Goal: Task Accomplishment & Management: Complete application form

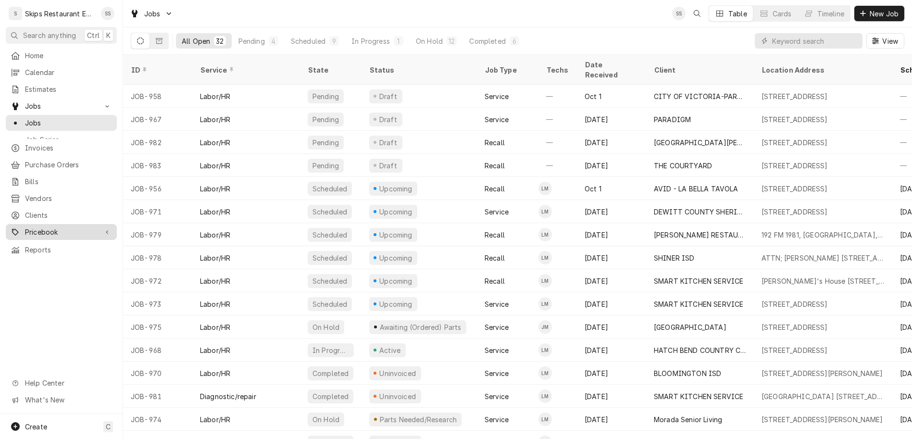
click at [25, 227] on span "Pricebook" at bounding box center [61, 232] width 73 height 10
click at [30, 261] on span "Parts & Materials" at bounding box center [68, 266] width 87 height 10
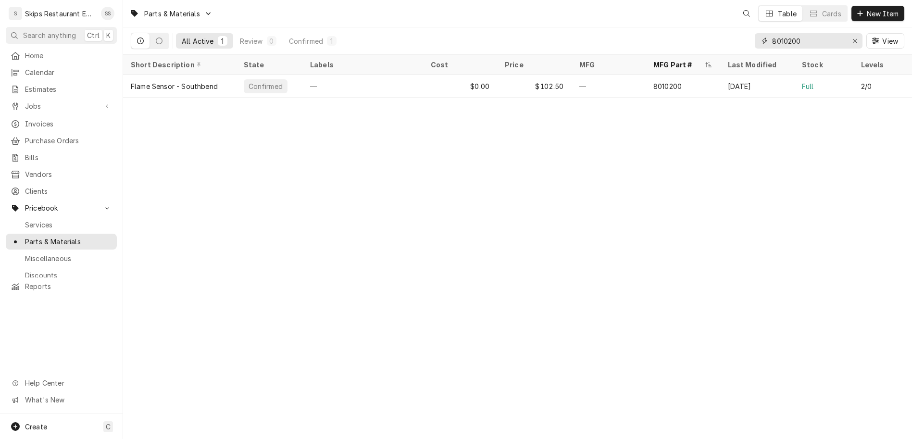
drag, startPoint x: 839, startPoint y: 31, endPoint x: 774, endPoint y: 39, distance: 65.9
click at [774, 39] on input "8010200" at bounding box center [808, 40] width 72 height 15
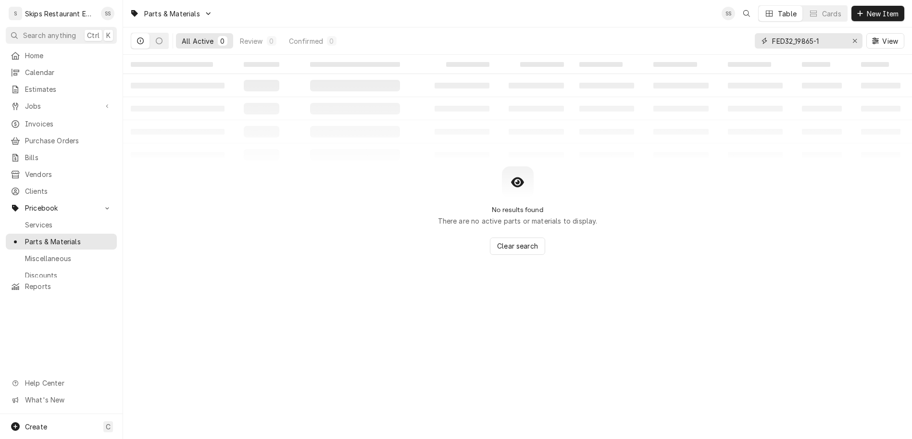
click at [825, 33] on input "FED32_19865-1" at bounding box center [808, 40] width 72 height 15
type input "FED32-19865-1"
drag, startPoint x: 855, startPoint y: 32, endPoint x: 770, endPoint y: 32, distance: 85.1
click at [772, 33] on input "FED32-19865-1" at bounding box center [808, 40] width 72 height 15
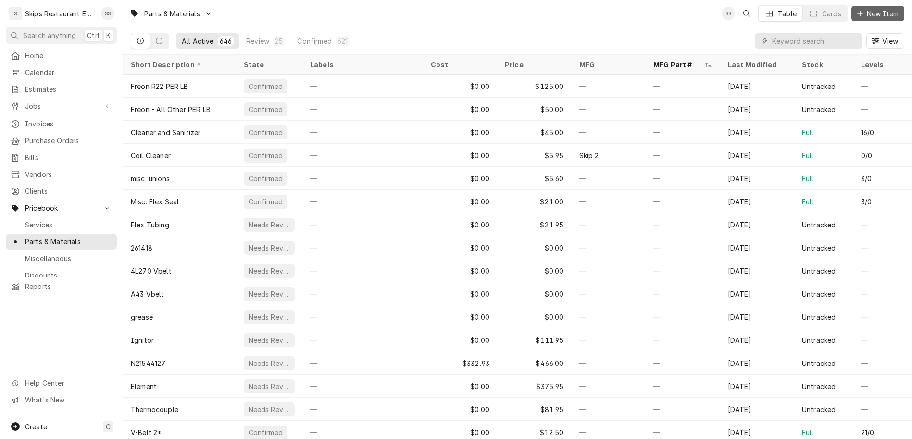
click at [882, 9] on span "New Item" at bounding box center [883, 14] width 36 height 10
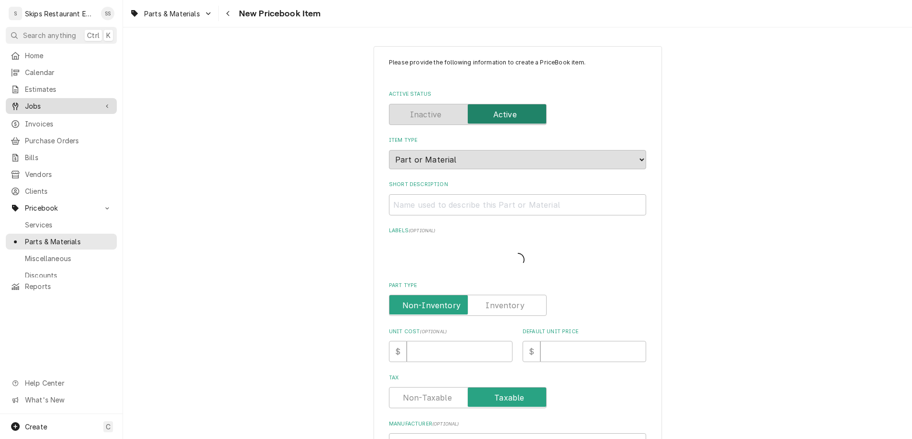
type textarea "x"
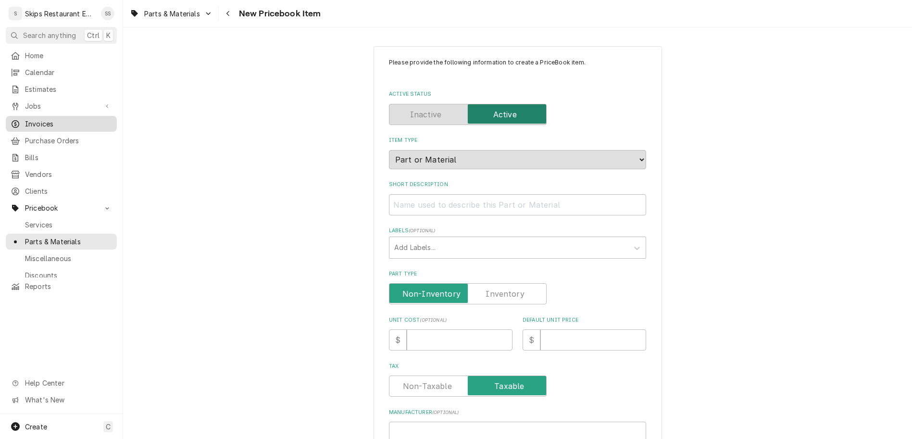
click at [30, 119] on span "Invoices" at bounding box center [68, 124] width 87 height 10
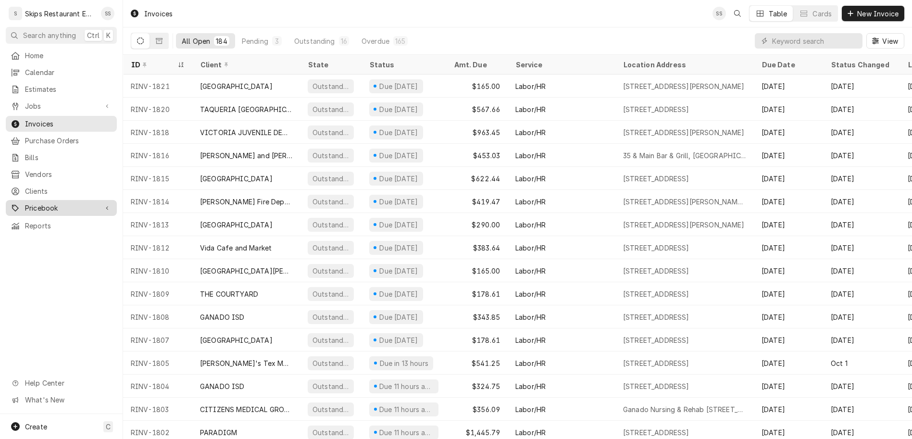
click at [36, 203] on span "Pricebook" at bounding box center [61, 208] width 73 height 10
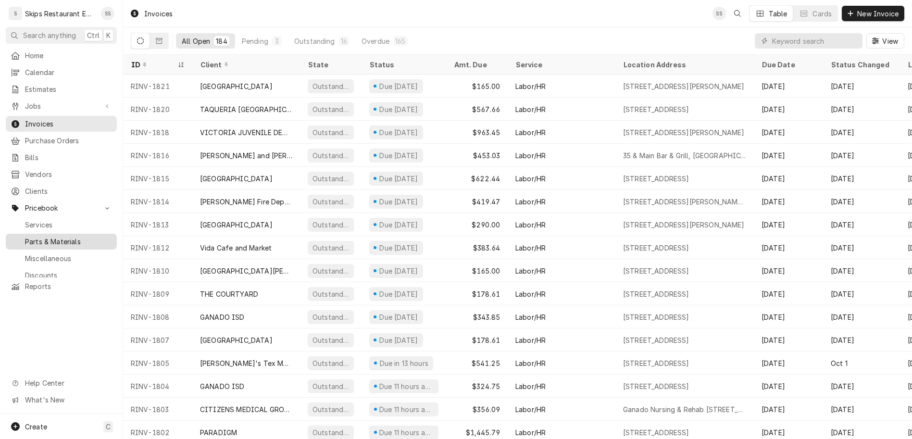
click at [30, 237] on span "Parts & Materials" at bounding box center [68, 242] width 87 height 10
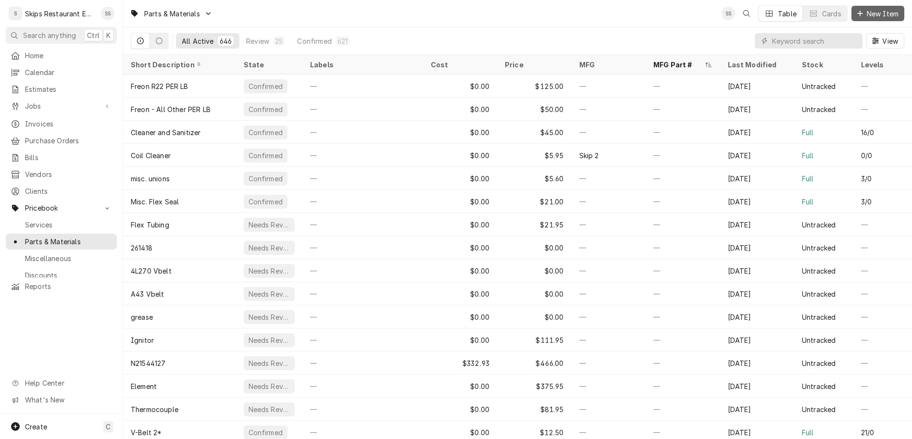
click at [891, 10] on span "New Item" at bounding box center [883, 14] width 36 height 10
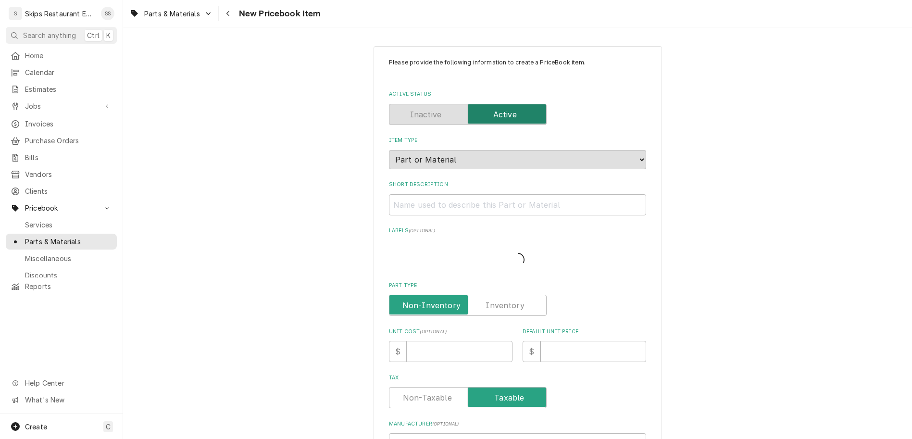
type textarea "x"
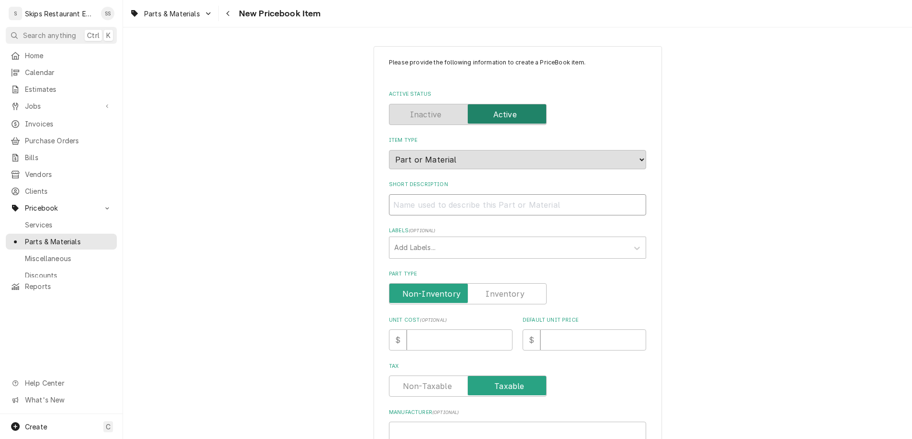
click at [461, 194] on input "Short Description" at bounding box center [517, 204] width 257 height 21
type input "C"
type textarea "x"
type input "Ca"
type textarea "x"
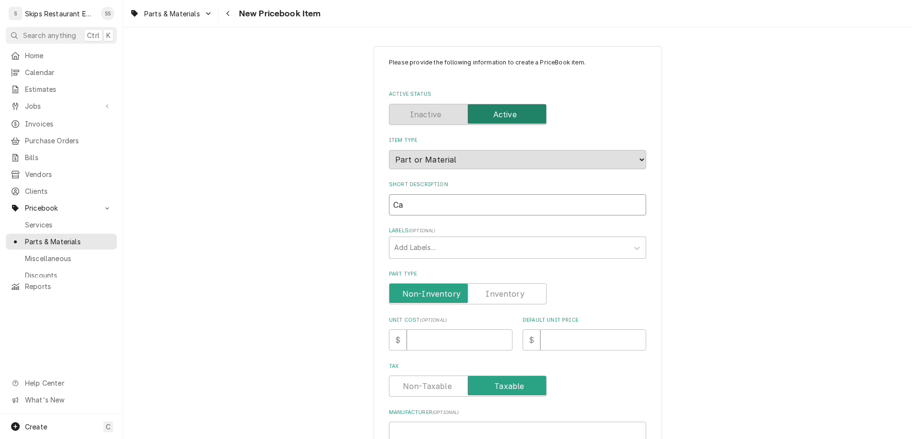
type input "Car"
type textarea "x"
type input "Care"
type textarea "x"
type input "Carel"
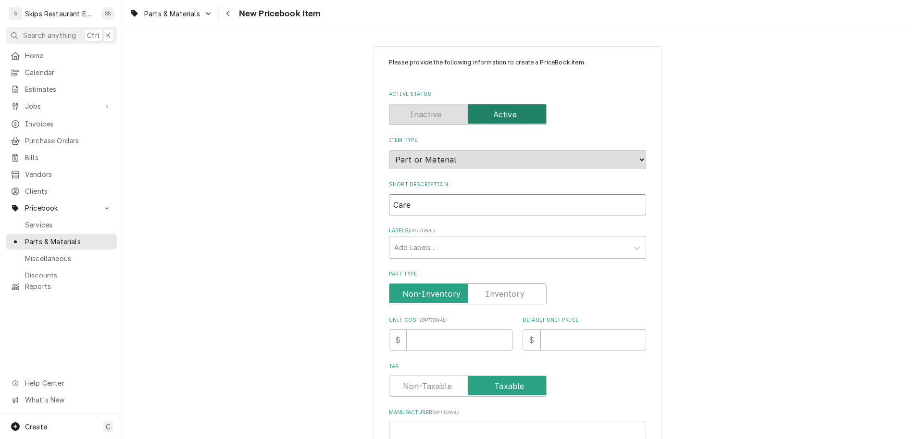
type textarea "x"
type input "Carel"
type textarea "x"
type input "Carel o"
type textarea "x"
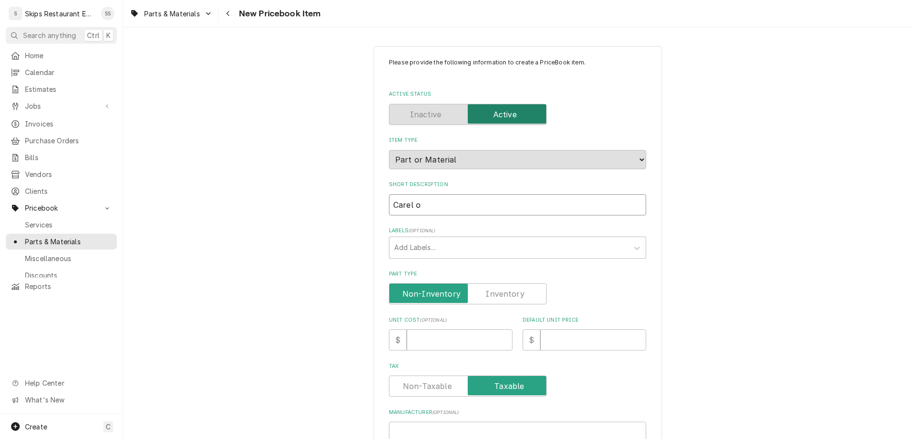
type input "Carel on"
type textarea "x"
type input "Carel ont"
type textarea "x"
type input "Carel ontr"
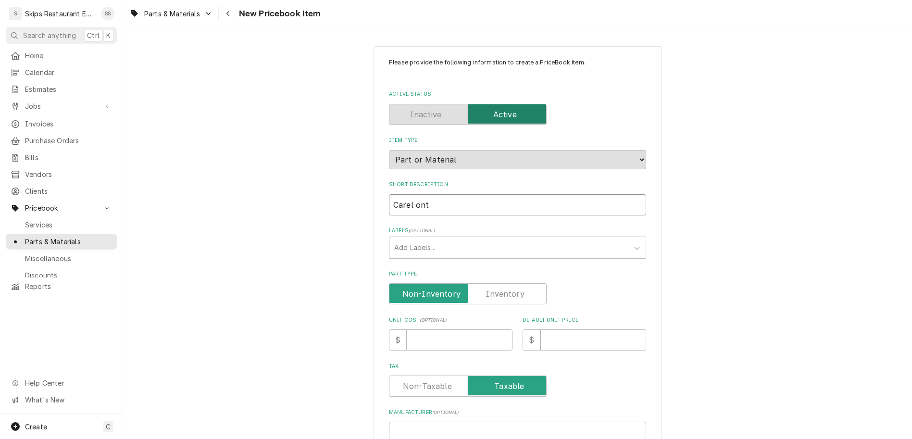
type textarea "x"
type input "Carel ont"
type textarea "x"
type input "Carel on"
type textarea "x"
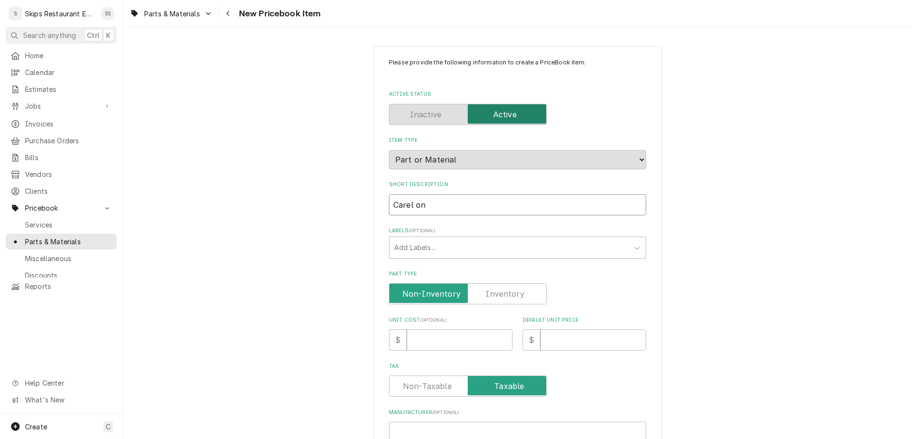
type input "Carel o"
type textarea "x"
type input "Carel"
type textarea "x"
type input "Carel C"
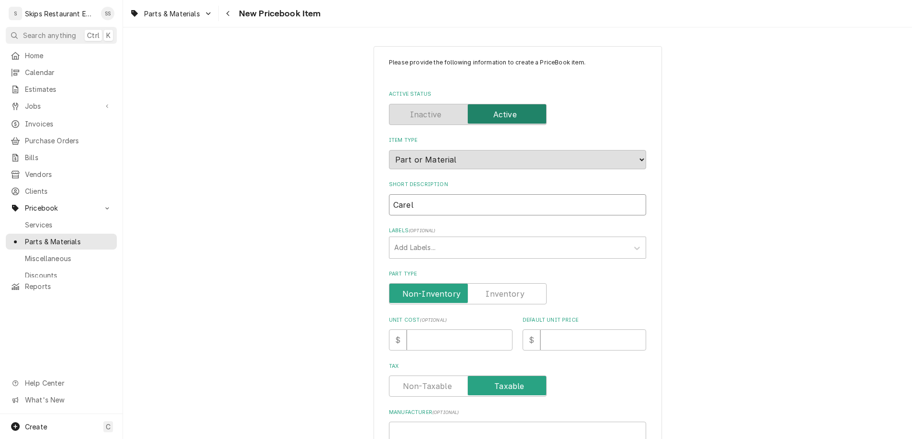
type textarea "x"
type input "Carel Co"
type textarea "x"
type input "Carel Con"
type textarea "x"
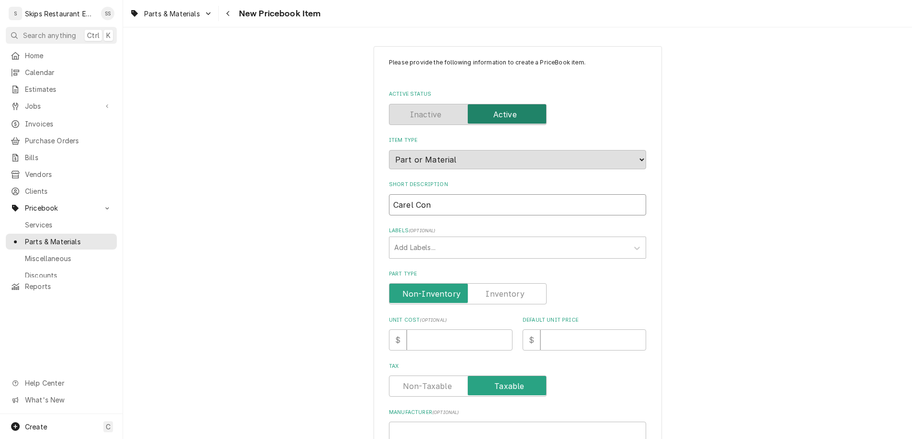
type input "Carel Cont"
type textarea "x"
type input "Carel Contr"
type textarea "x"
type input "Carel Contro"
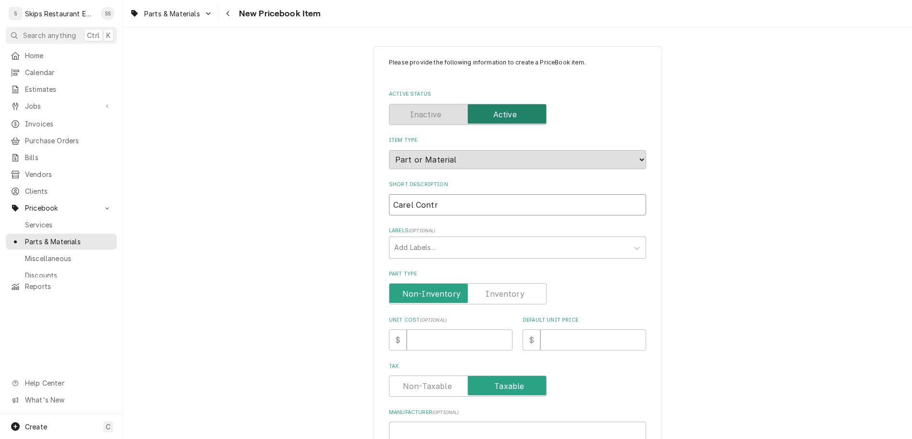
type textarea "x"
type input "Carel Control"
type textarea "x"
type input "Carel Controll"
type textarea "x"
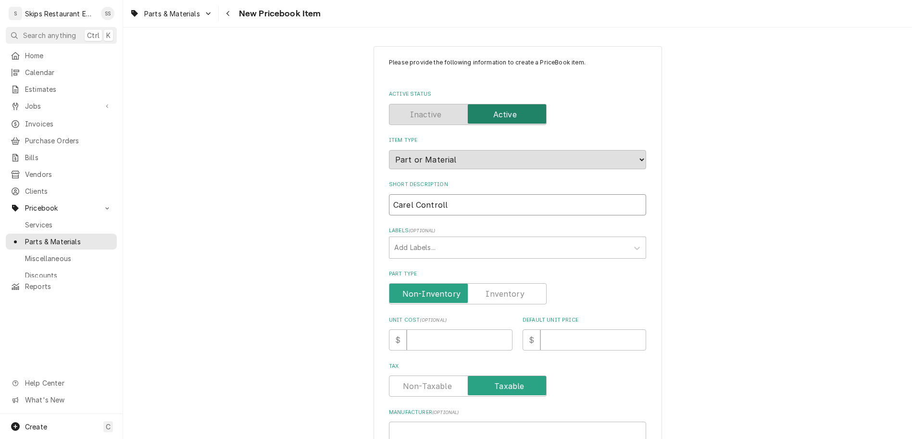
type input "Carel Control"
type textarea "x"
type input "Carel Control"
type textarea "x"
type input "Carel Control 2"
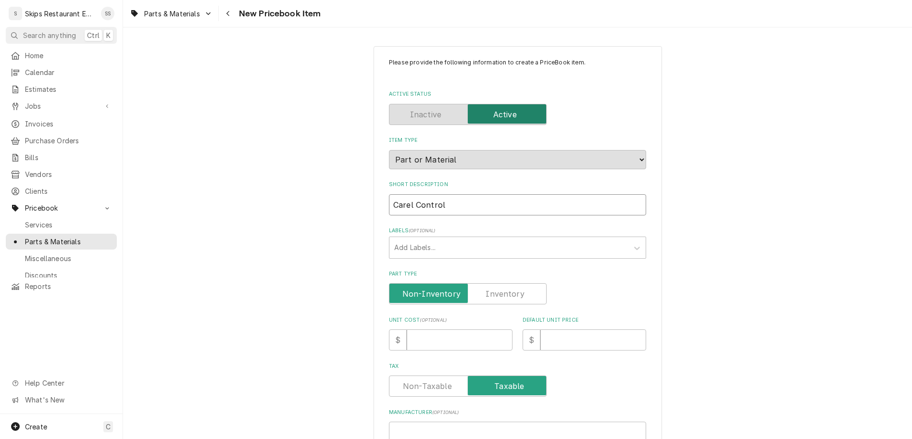
type textarea "x"
type input "Carel Control 23"
type textarea "x"
type input "Carel Control 230"
type textarea "x"
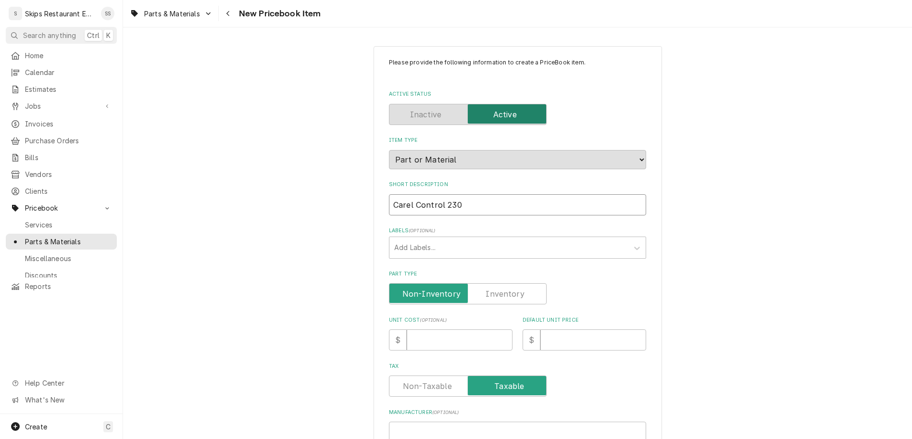
type input "Carel Control 230V"
type textarea "x"
type input "Carel Control 230V"
type textarea "x"
type input "Carel Control 230V R"
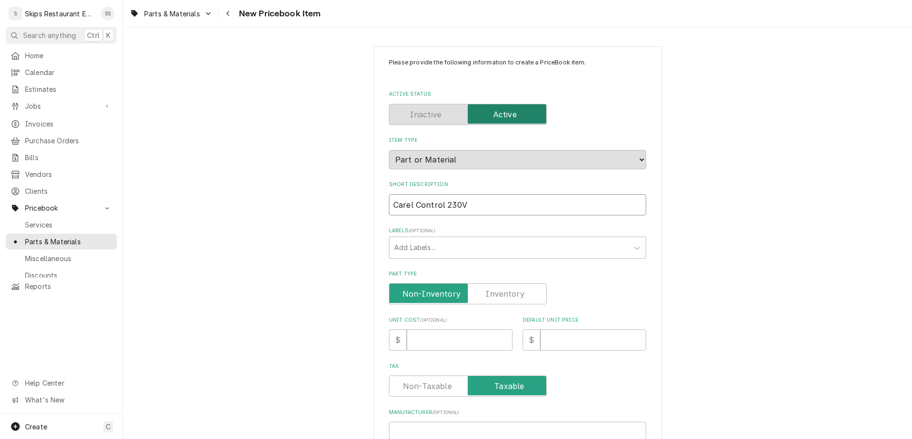
type textarea "x"
type input "Carel Control 230V RSSS"
type textarea "x"
type input "Carel Control 230V RSSSM"
type textarea "x"
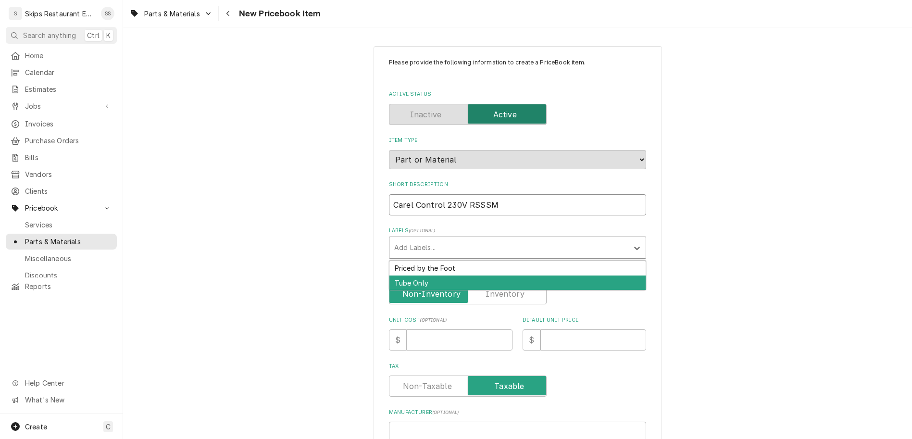
click at [472, 194] on input "Carel Control 230V RSSSM" at bounding box center [517, 204] width 257 height 21
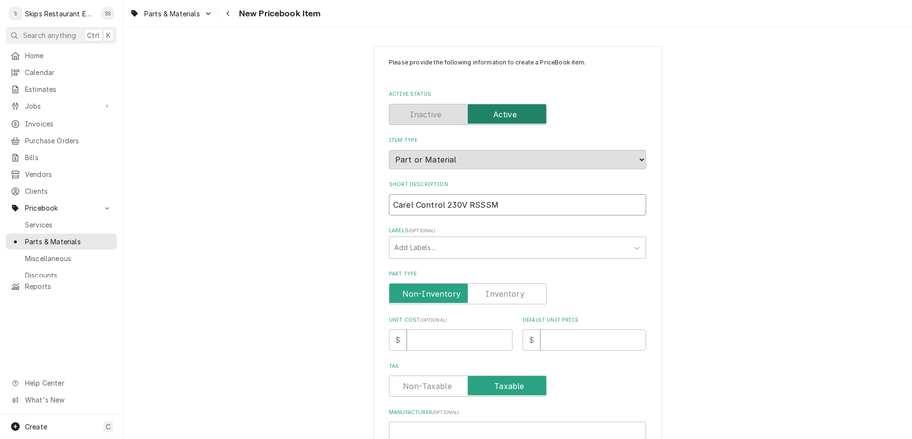
type input "Carel Control 230V RSSM"
type textarea "x"
type input "Carel Control 230V RSSM"
click at [481, 283] on label "Part Type" at bounding box center [468, 293] width 158 height 21
click at [481, 283] on input "Part Type" at bounding box center [467, 293] width 149 height 21
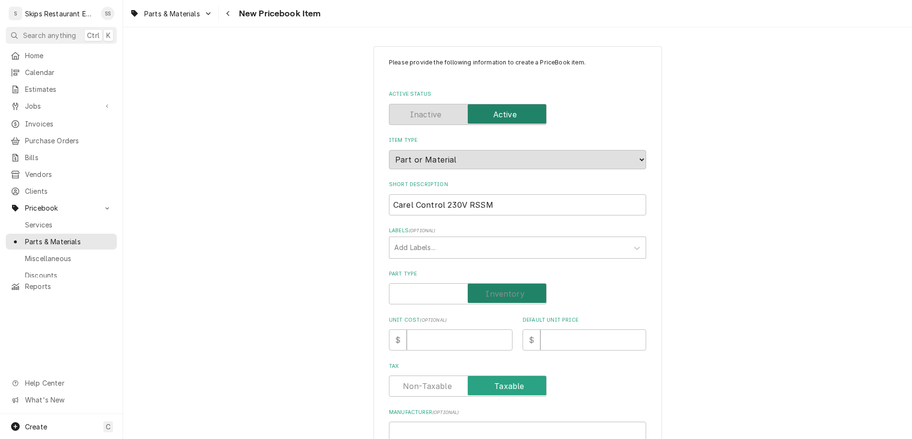
checkbox input "true"
type textarea "x"
click at [540, 329] on input "Default Unit Price" at bounding box center [593, 339] width 106 height 21
type input "2"
type textarea "x"
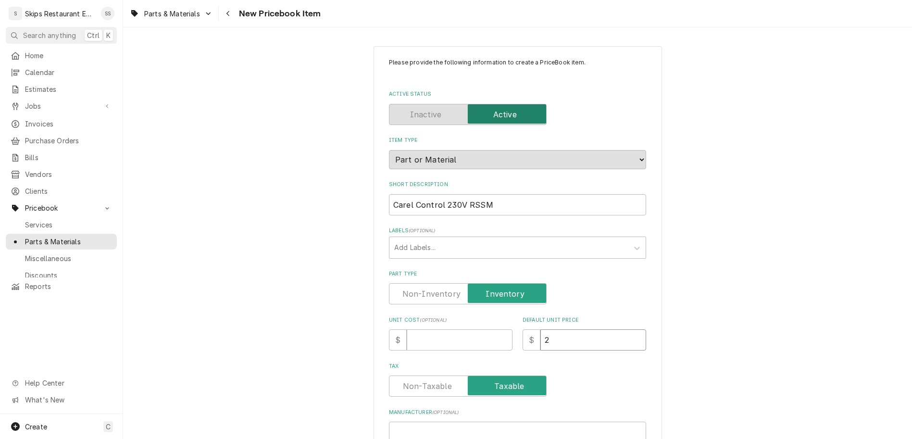
type input "29"
type textarea "x"
type input "297"
type textarea "x"
type input "297.0"
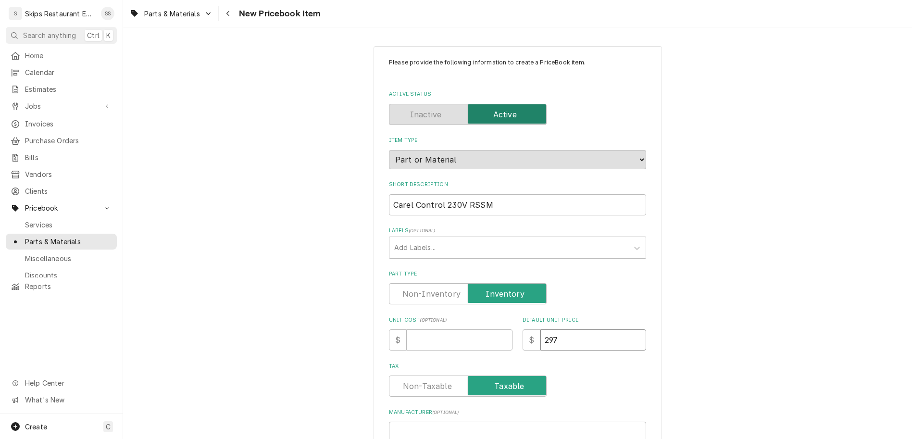
type textarea "x"
type input "297.00"
type textarea "x"
type input "297.00"
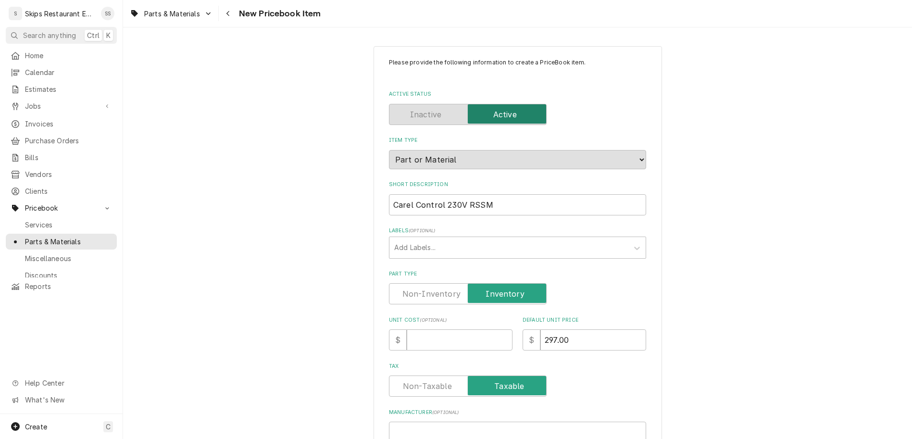
paste input "FED32-19865-1"
type input "FED32-19865-1"
type textarea "x"
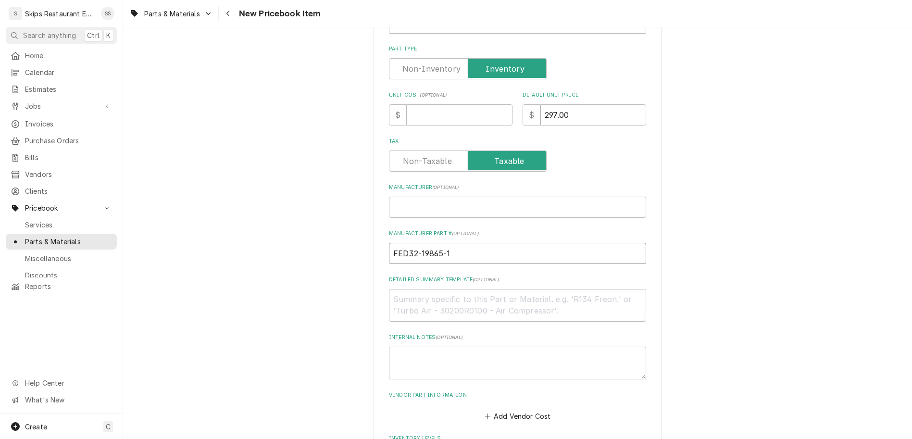
scroll to position [375, 0]
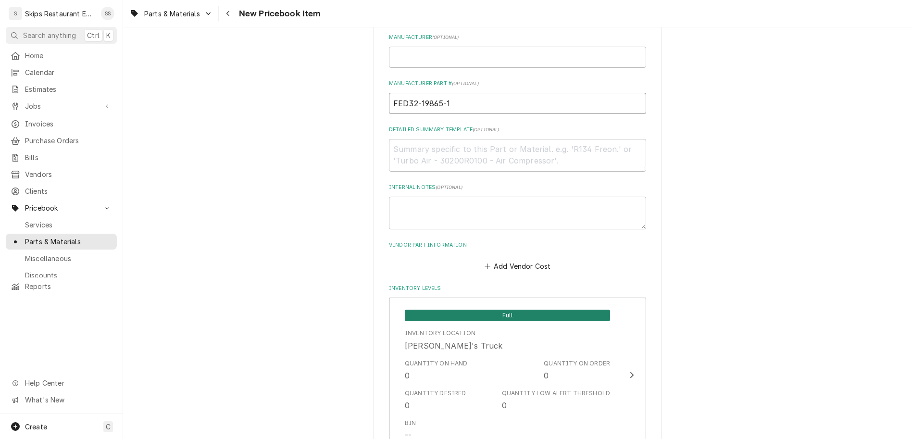
type input "FED32-19865-1"
drag, startPoint x: 448, startPoint y: 318, endPoint x: 410, endPoint y: 318, distance: 37.5
type input "1"
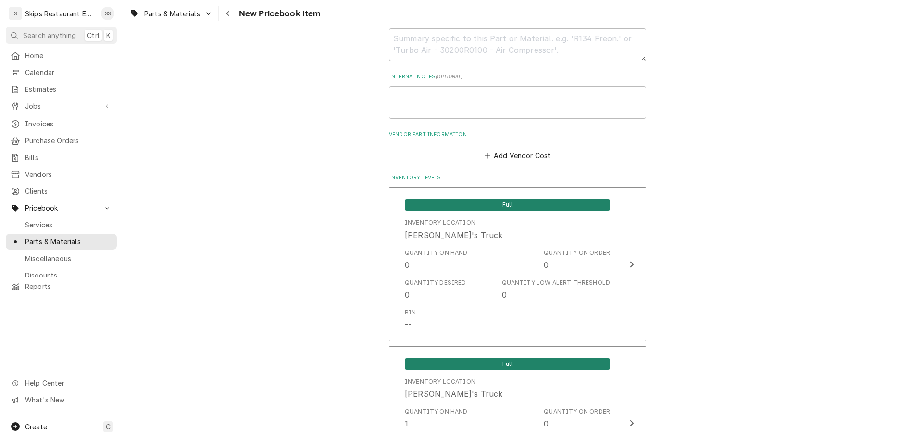
type textarea "x"
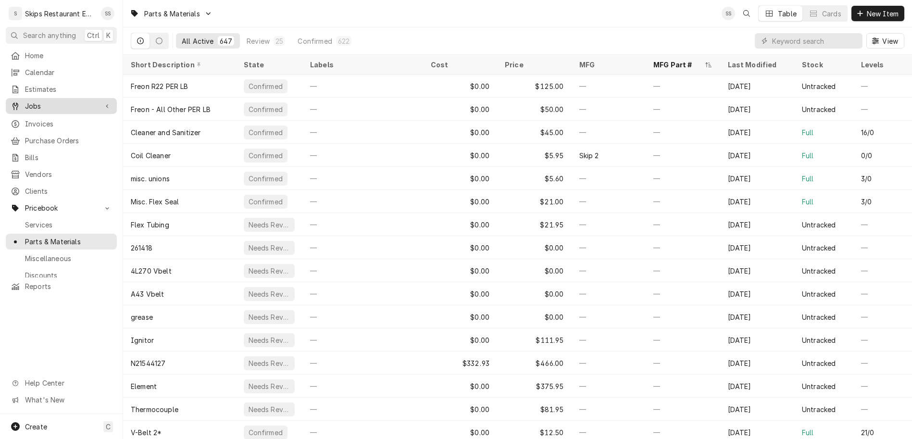
click at [31, 101] on span "Jobs" at bounding box center [61, 106] width 73 height 10
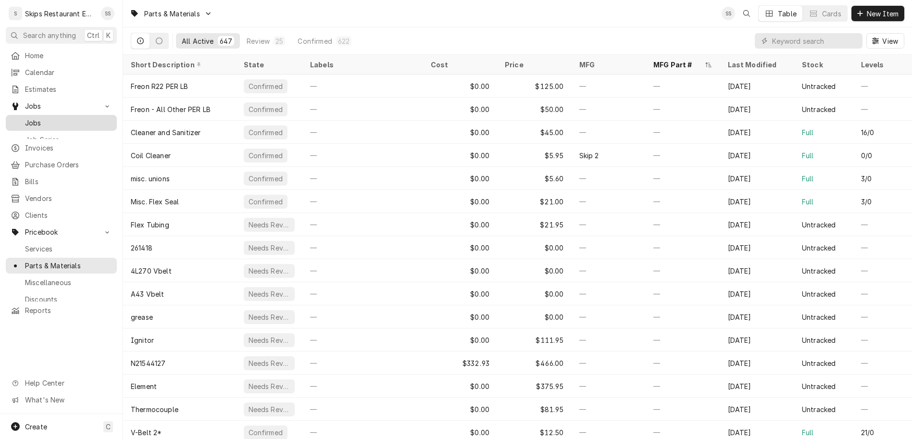
click at [25, 118] on span "Jobs" at bounding box center [68, 123] width 87 height 10
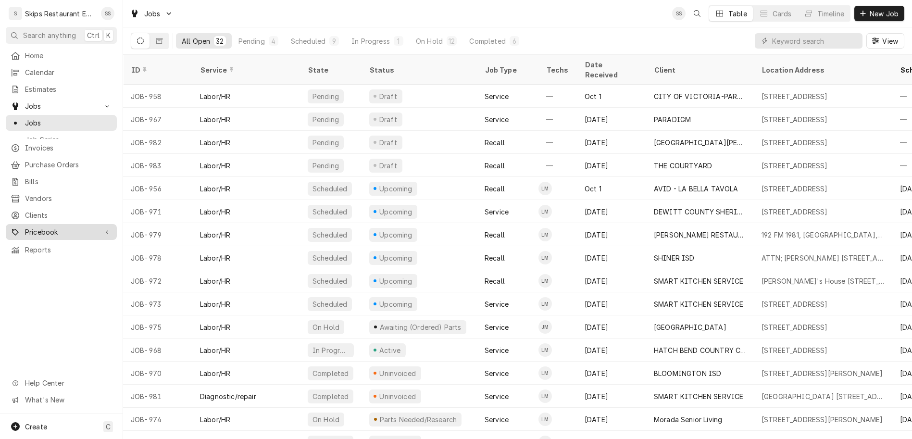
click at [32, 227] on span "Pricebook" at bounding box center [61, 232] width 73 height 10
click at [28, 261] on span "Parts & Materials" at bounding box center [68, 266] width 87 height 10
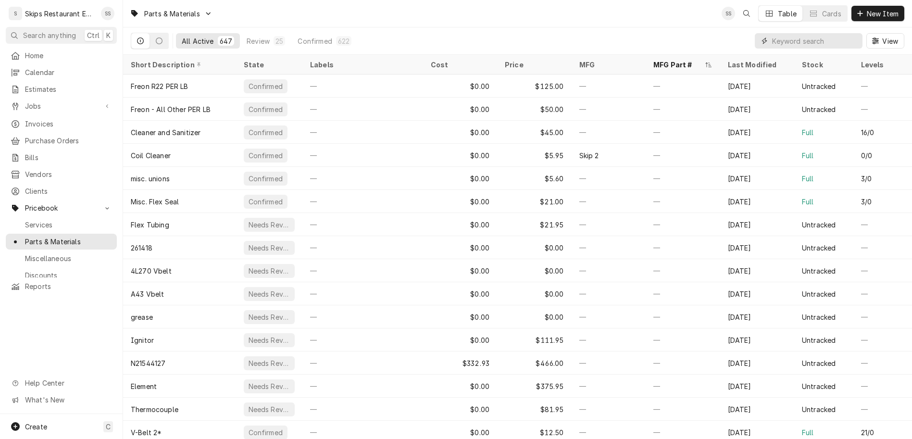
click at [834, 33] on input "Dynamic Content Wrapper" at bounding box center [815, 40] width 86 height 15
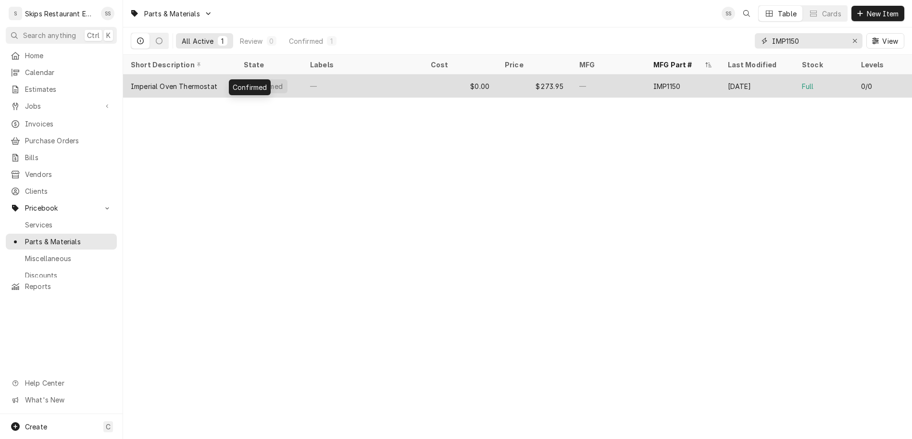
type input "IMP1150"
click at [248, 81] on div "Confirmed" at bounding box center [266, 86] width 36 height 10
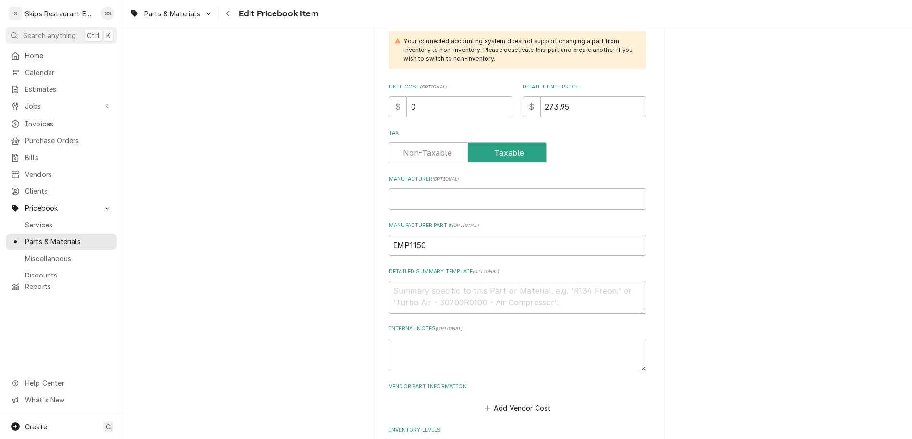
scroll to position [375, 0]
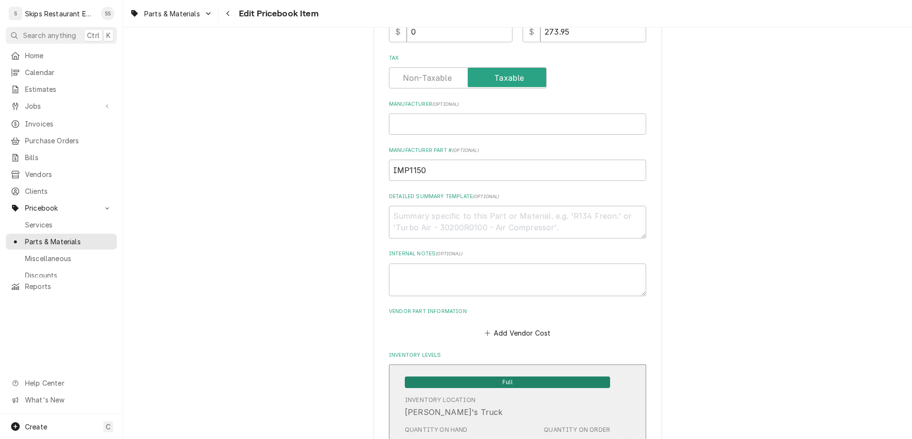
click at [503, 422] on div "Quantity on Hand 0 Quantity on Order 0" at bounding box center [507, 437] width 205 height 30
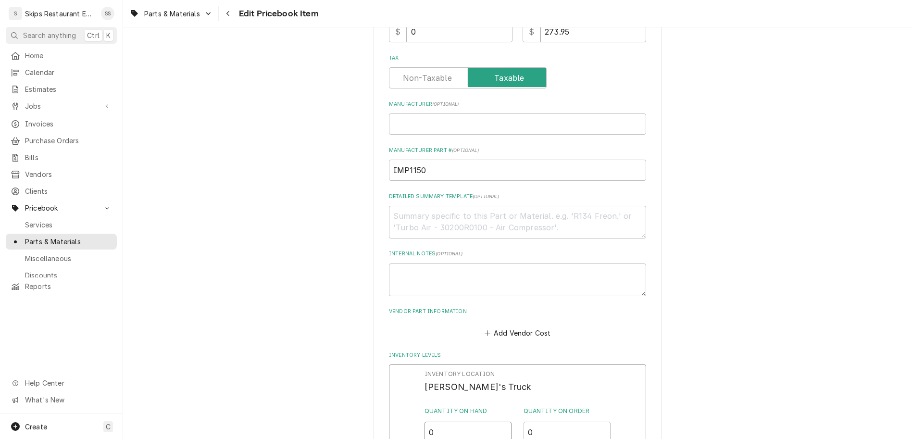
click at [442, 422] on input "0" at bounding box center [469, 432] width 88 height 21
type input "2"
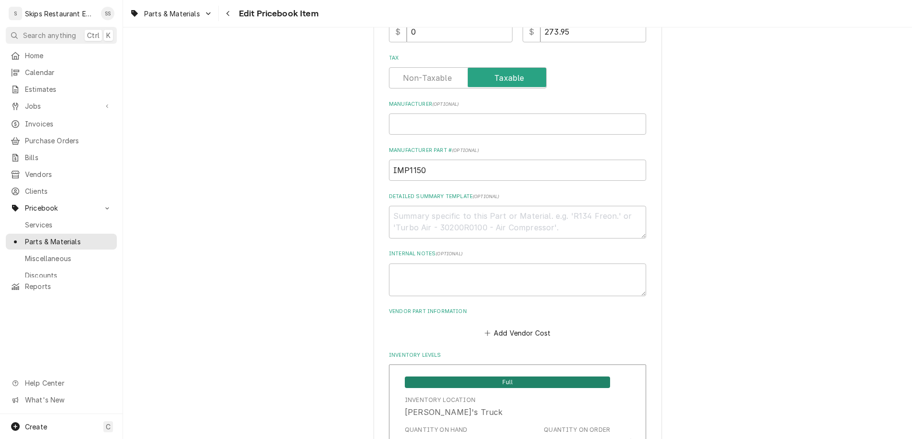
scroll to position [638, 0]
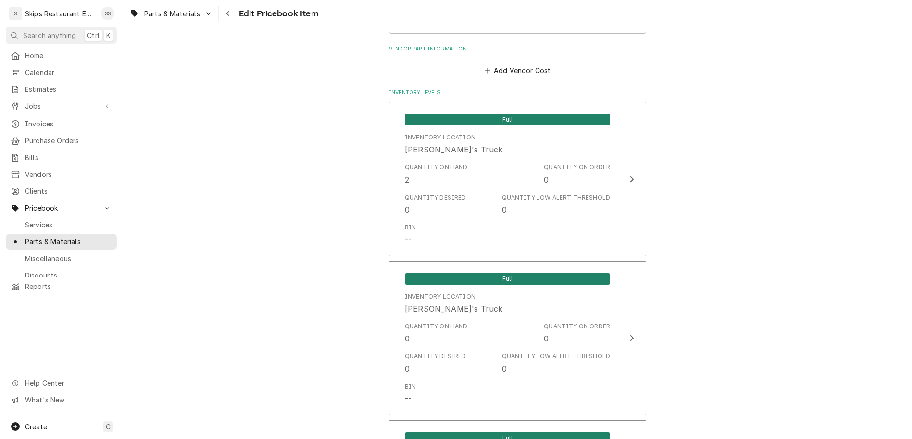
type textarea "x"
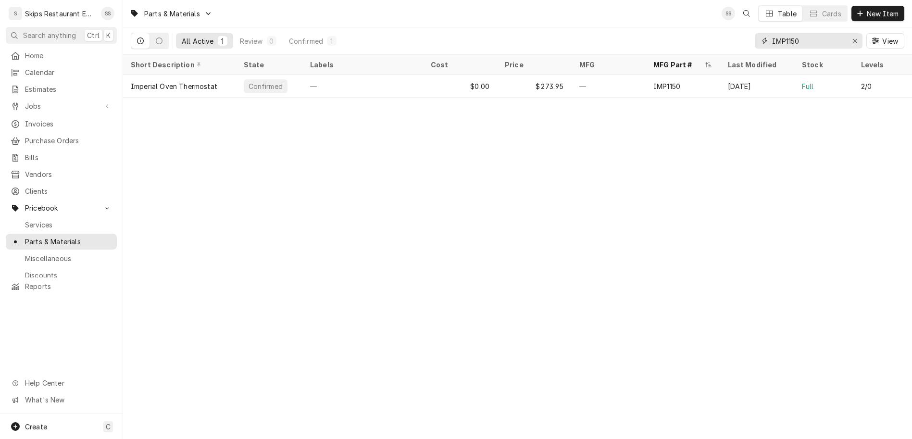
drag, startPoint x: 832, startPoint y: 31, endPoint x: 783, endPoint y: 29, distance: 49.1
click at [783, 33] on input "IMP1150" at bounding box center [808, 40] width 72 height 15
type input "461258"
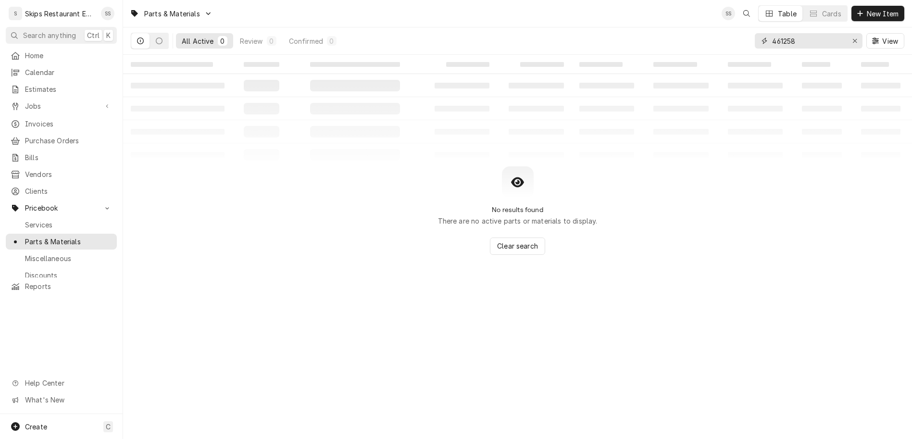
drag, startPoint x: 830, startPoint y: 30, endPoint x: 769, endPoint y: 36, distance: 60.9
click at [772, 36] on input "461258" at bounding box center [808, 40] width 72 height 15
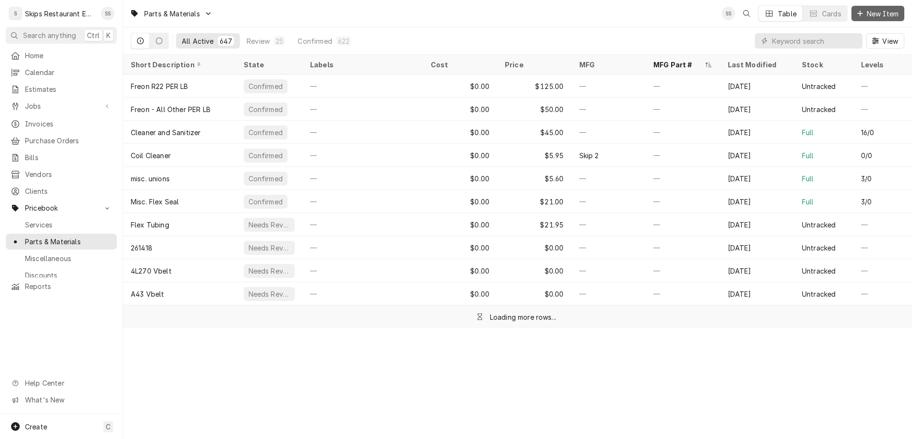
click at [883, 11] on span "New Item" at bounding box center [883, 14] width 36 height 10
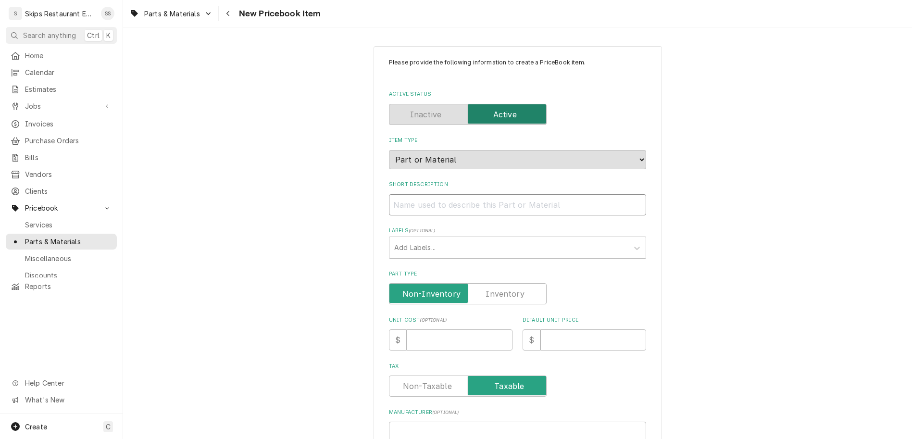
click at [430, 194] on input "Short Description" at bounding box center [517, 204] width 257 height 21
type textarea "x"
type input "T"
type textarea "x"
type input "Th"
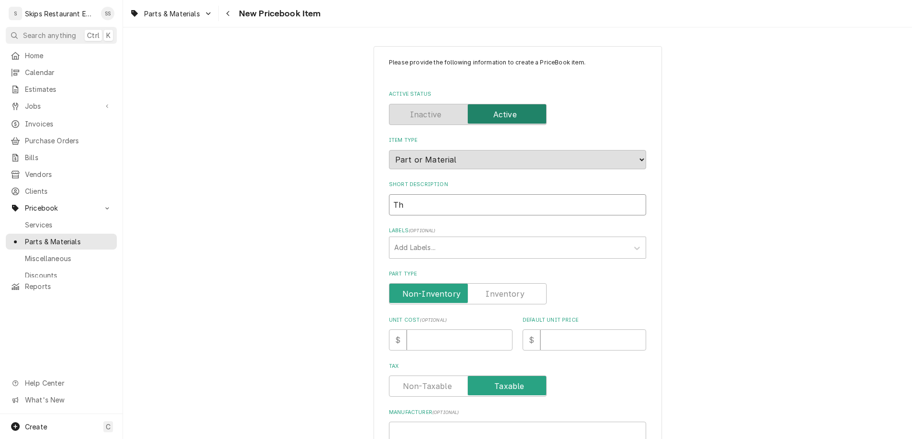
type textarea "x"
type input "The"
type textarea "x"
type input "Ther"
type textarea "x"
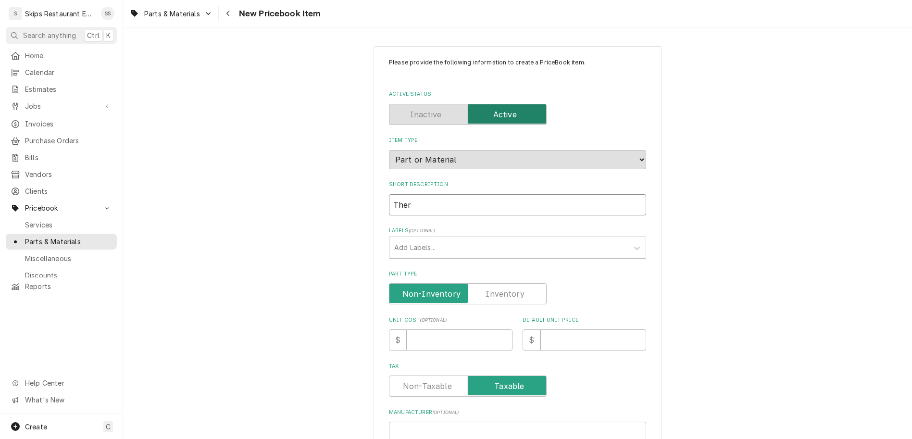
type input "Therm"
type textarea "x"
type input "Thermo"
type textarea "x"
type input "Thermos"
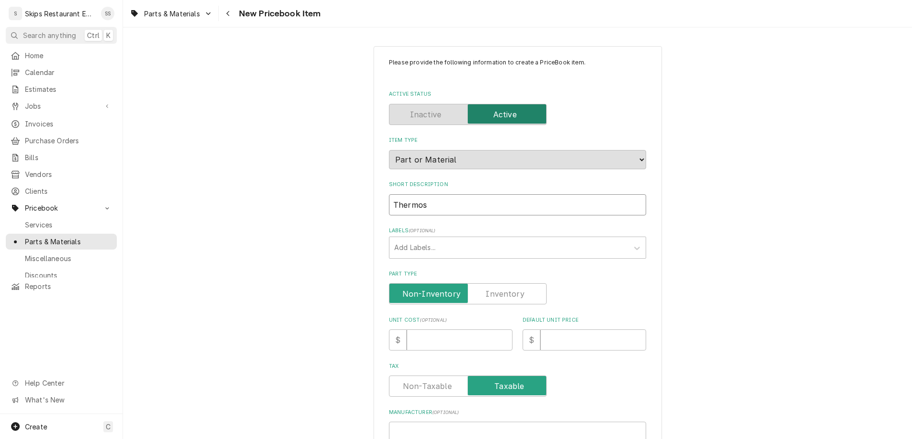
type textarea "x"
type input "Thermost"
type textarea "x"
type input "Thermosta"
type textarea "x"
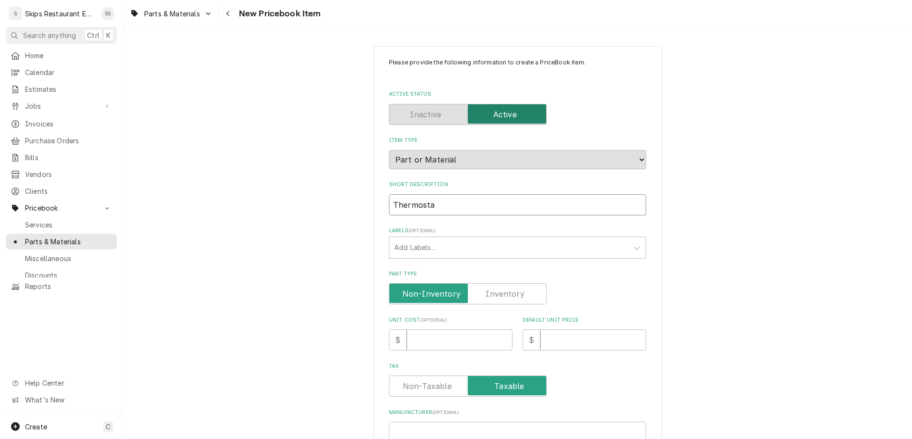
type input "Thermostat"
type textarea "x"
type input "Thermostat"
type textarea "x"
type input "Thermostat 1"
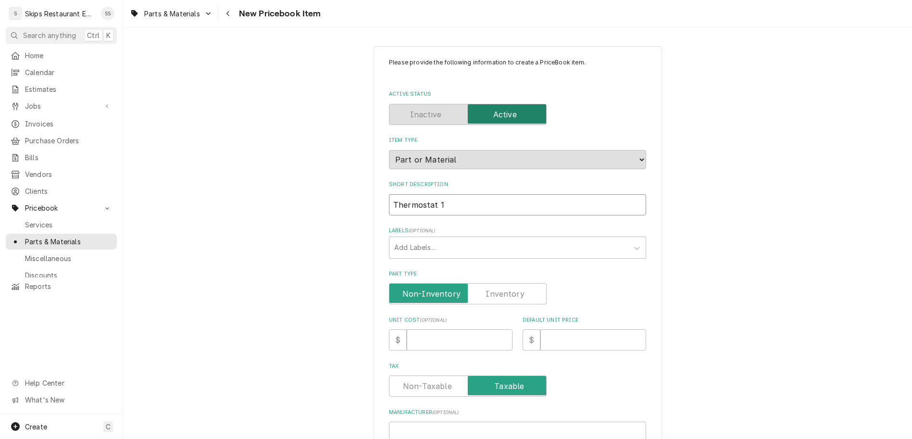
type textarea "x"
type input "Thermostat 12"
type textarea "x"
type input "Thermostat 125"
type textarea "x"
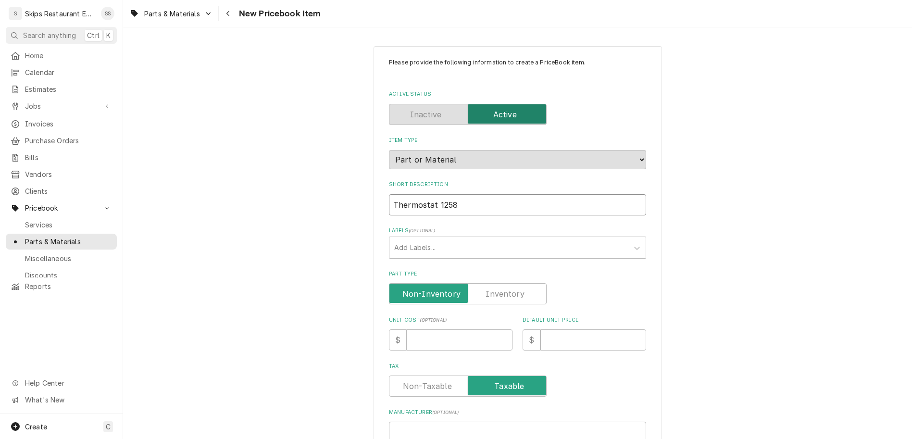
type input "Thermostat 1258"
click at [476, 283] on label "Part Type" at bounding box center [468, 293] width 158 height 21
click at [476, 283] on input "Part Type" at bounding box center [467, 293] width 149 height 21
checkbox input "true"
click at [549, 329] on input "Default Unit Price" at bounding box center [593, 339] width 106 height 21
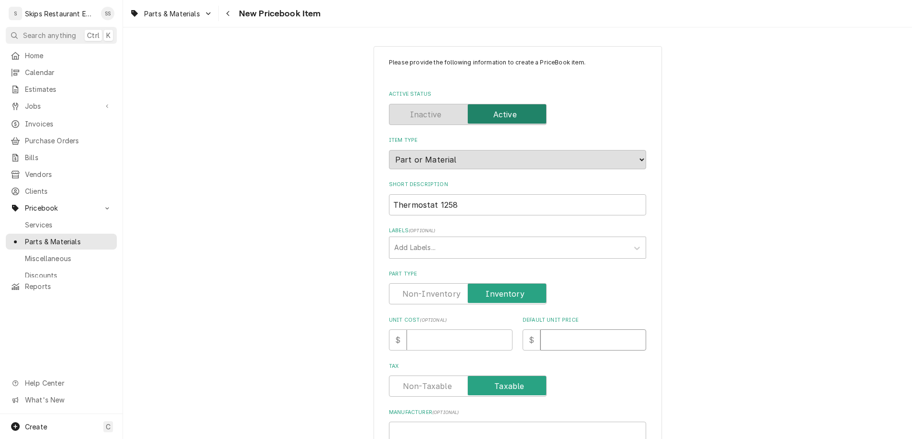
type textarea "x"
type input "1"
type textarea "x"
type input "13"
type textarea "x"
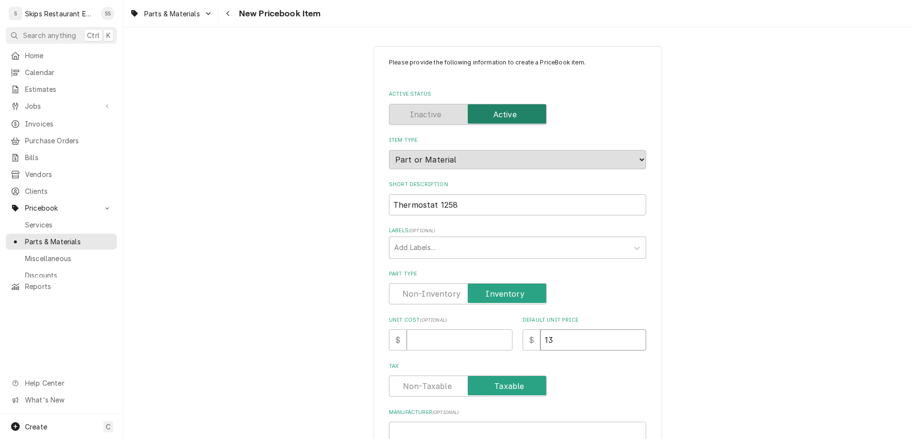
type input "134"
type textarea "x"
type input "134.9"
type textarea "x"
type input "134.95"
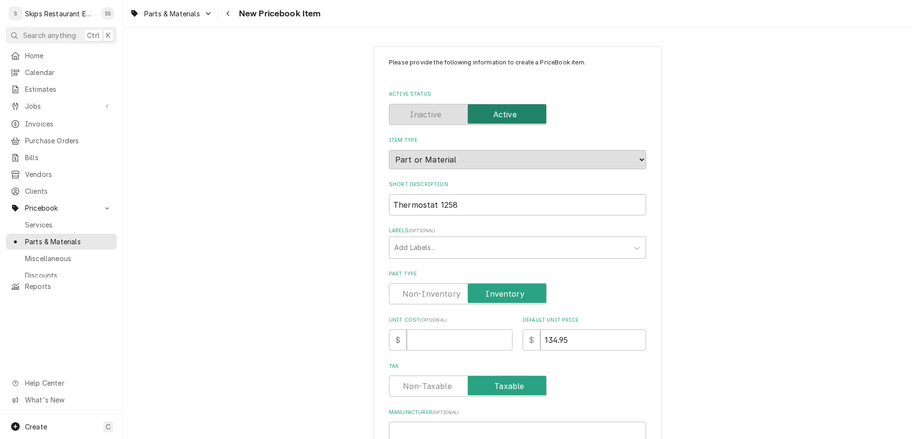
paste input "461258"
type textarea "x"
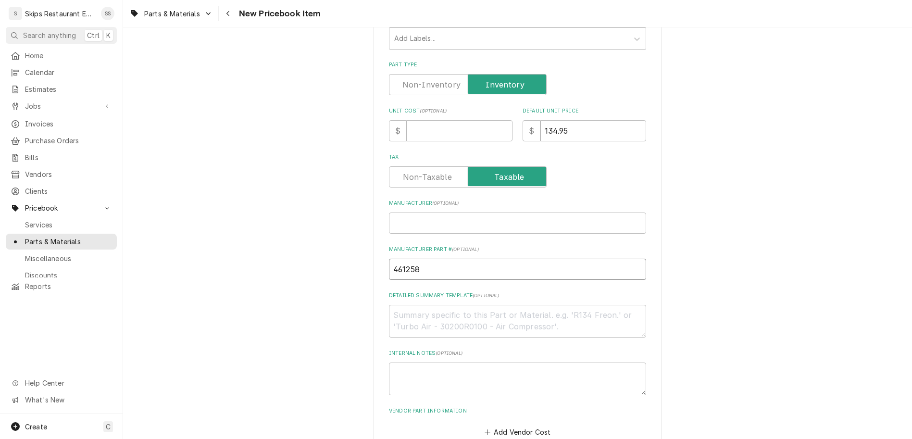
scroll to position [263, 0]
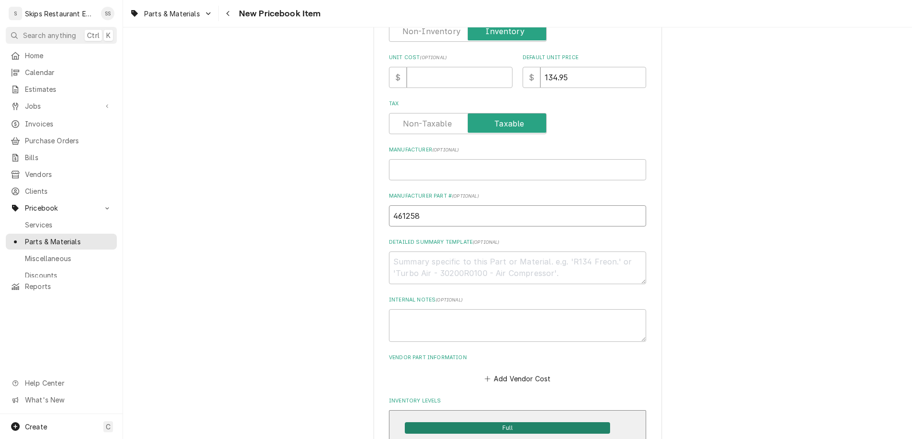
type input "461258"
click at [494, 422] on span "Full" at bounding box center [507, 428] width 205 height 12
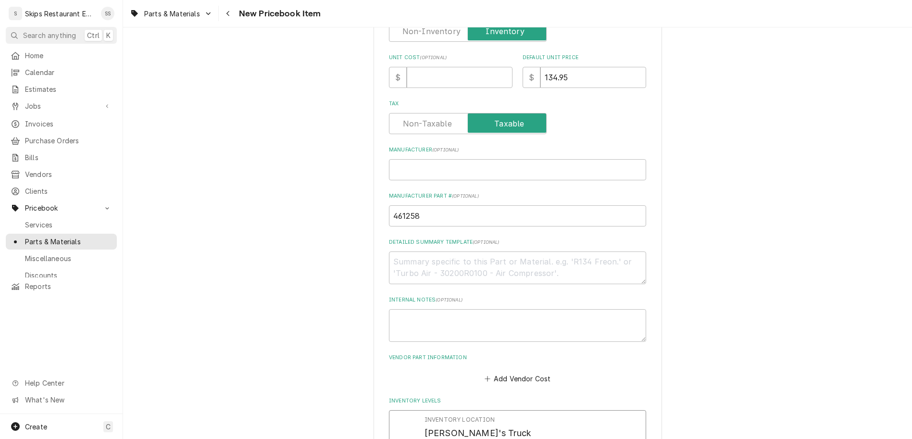
drag, startPoint x: 447, startPoint y: 306, endPoint x: 415, endPoint y: 314, distance: 32.9
type input "1"
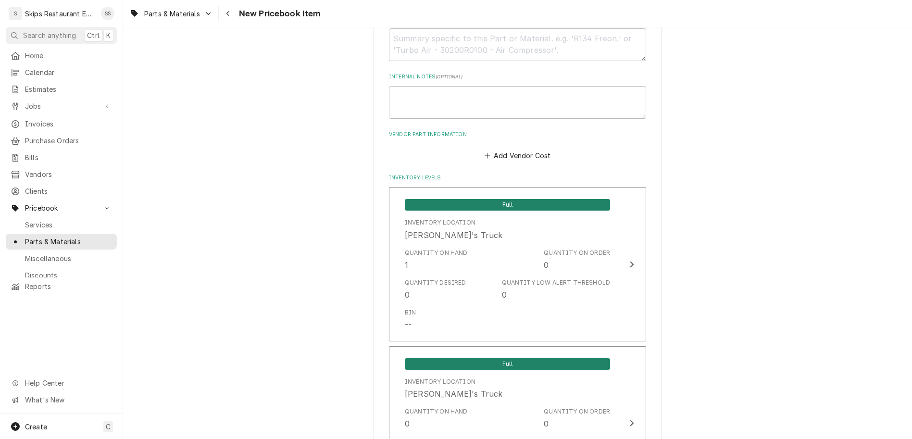
type textarea "x"
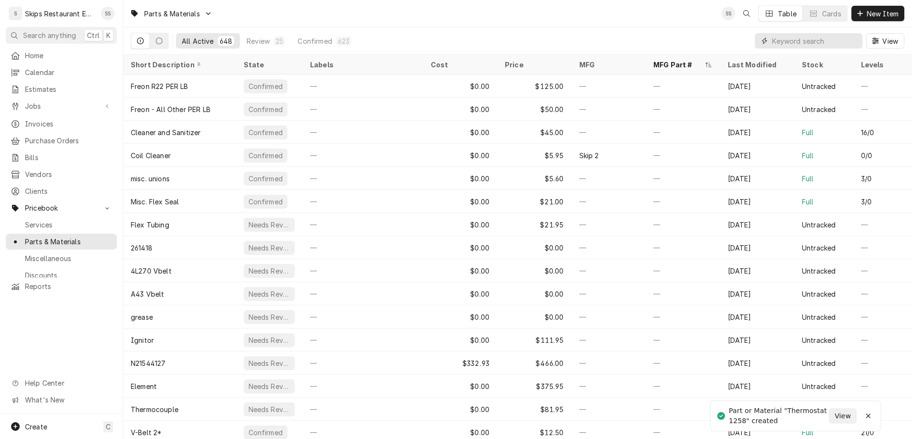
click at [827, 33] on input "Dynamic Content Wrapper" at bounding box center [815, 40] width 86 height 15
type input "481150"
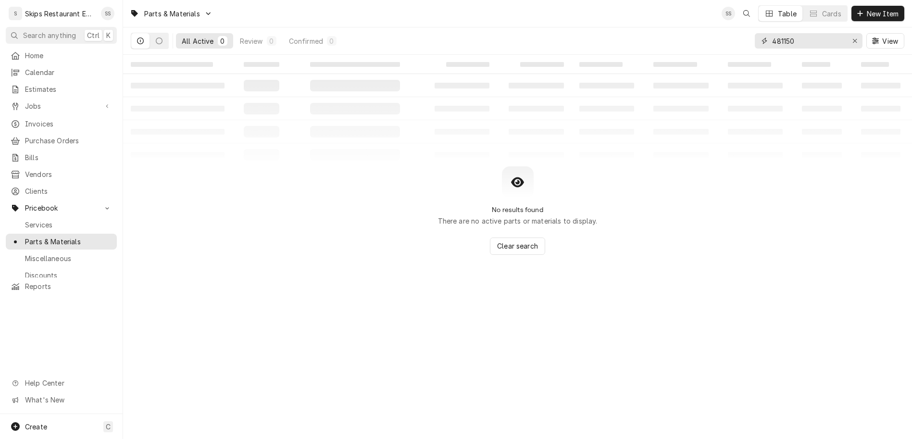
drag, startPoint x: 830, startPoint y: 32, endPoint x: 777, endPoint y: 32, distance: 52.9
click at [777, 33] on input "481150" at bounding box center [808, 40] width 72 height 15
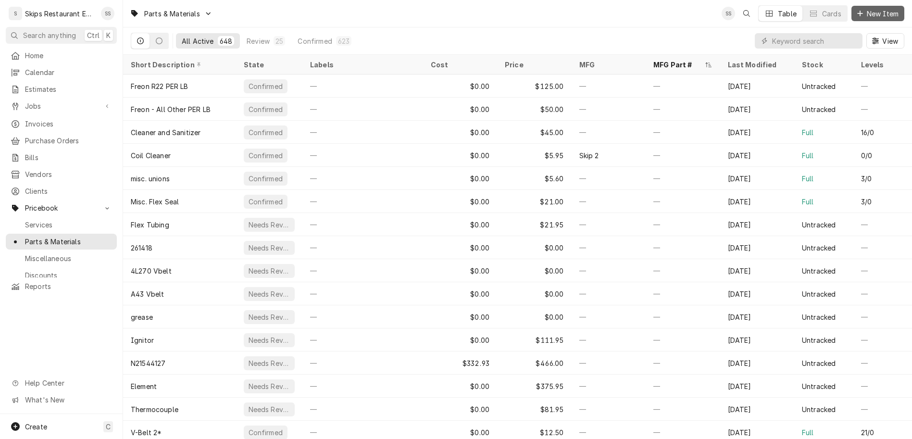
click at [889, 9] on span "New Item" at bounding box center [883, 14] width 36 height 10
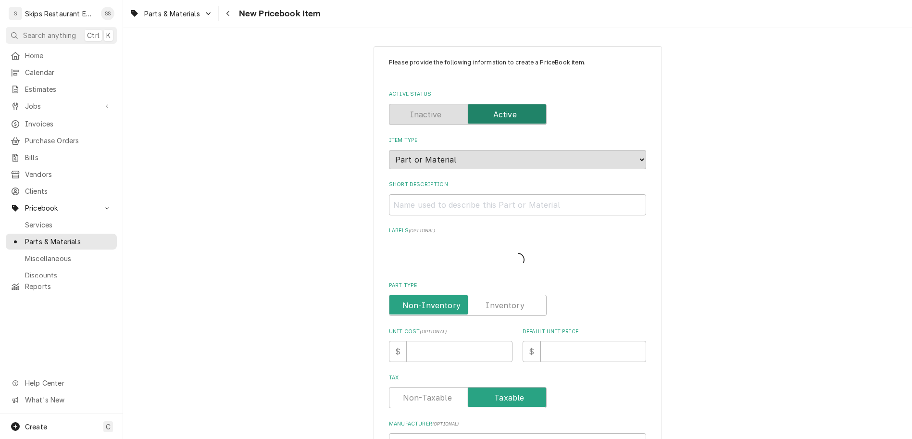
type textarea "x"
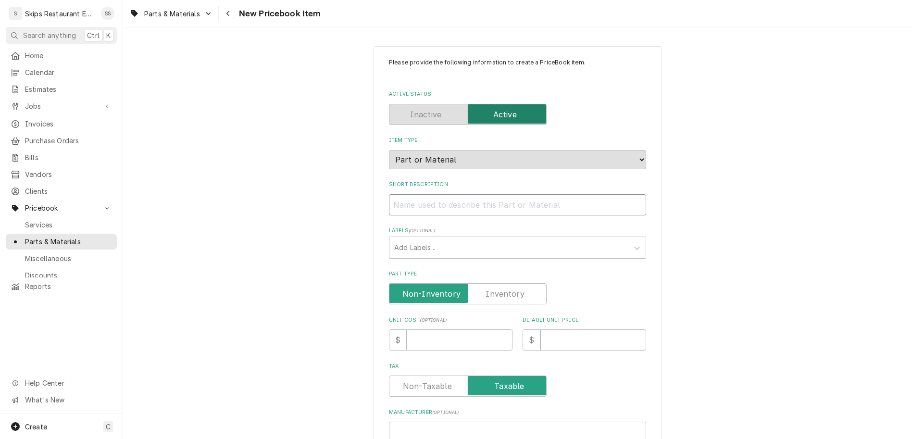
click at [433, 194] on input "Short Description" at bounding box center [517, 204] width 257 height 21
type input "H"
type textarea "x"
type input "Hi"
type textarea "x"
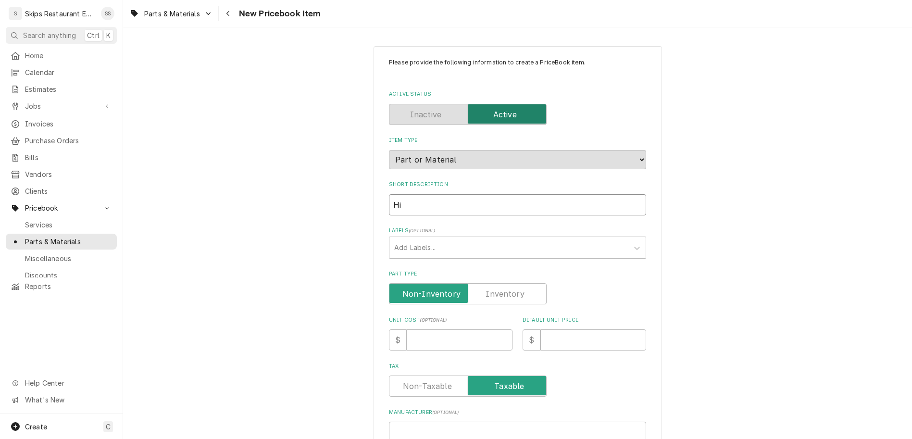
type input "Hi"
type textarea "x"
type input "Hi L"
type textarea "x"
type input "Hi Li"
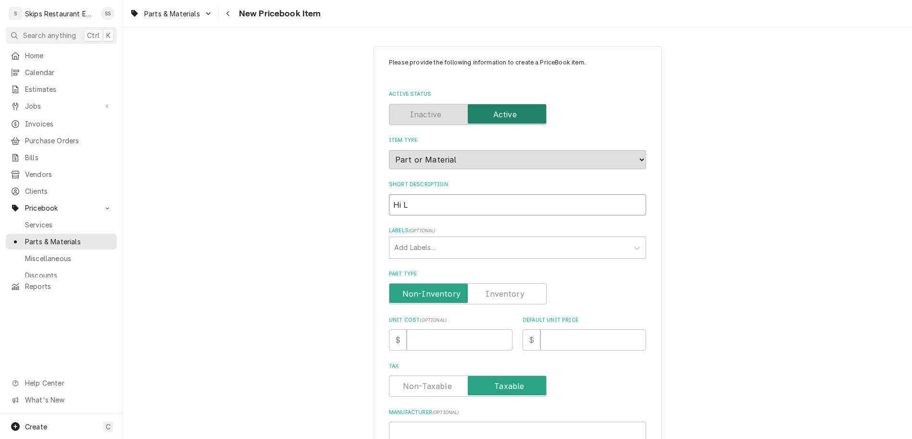
type textarea "x"
type input "Hi Lim"
type textarea "x"
type input "Hi Limi"
type textarea "x"
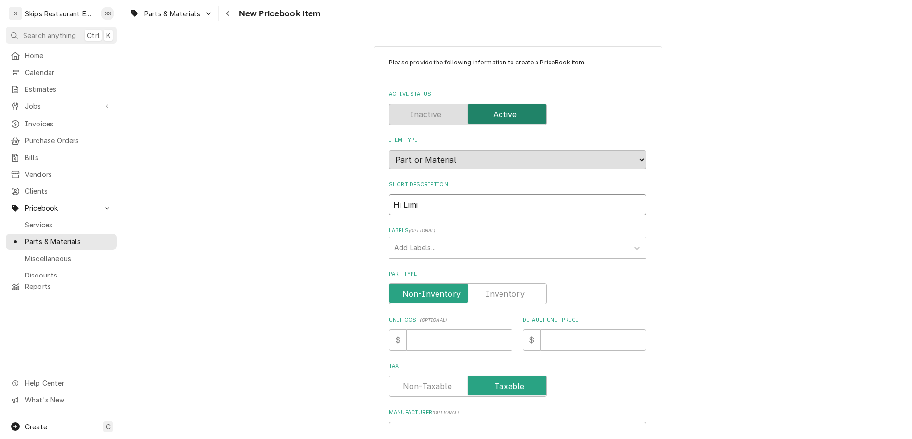
type input "Hi Limit"
type textarea "x"
type input "Hi Limit"
type textarea "x"
type input "Hi Limit 1"
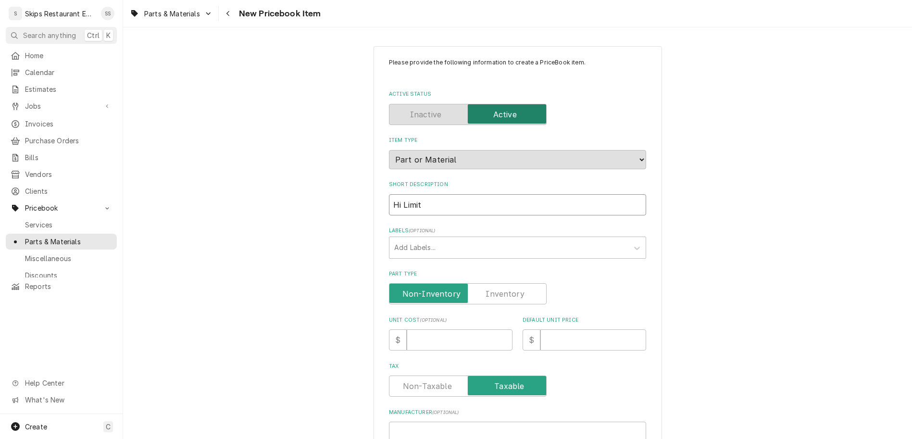
type textarea "x"
type input "Hi Limit 14"
type textarea "x"
type input "Hi Limit 141"
type textarea "x"
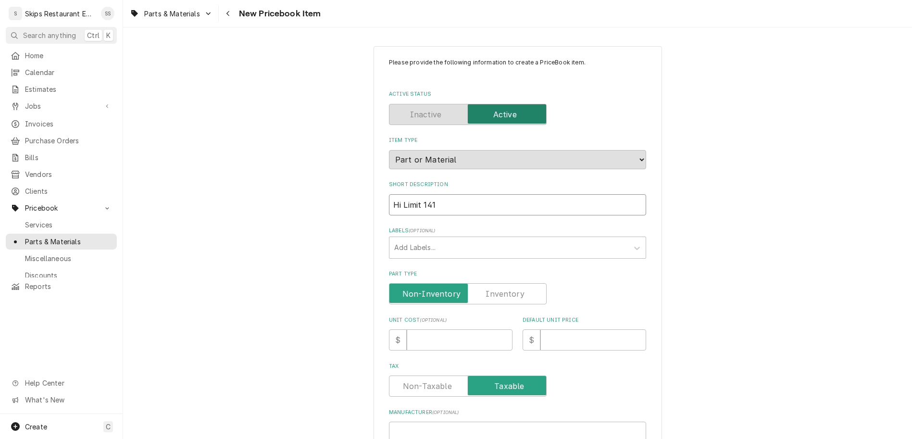
type input "Hi Limit 1417"
type textarea "x"
type input "Hi Limit 1417"
click at [472, 283] on input "Part Type" at bounding box center [467, 293] width 149 height 21
checkbox input "true"
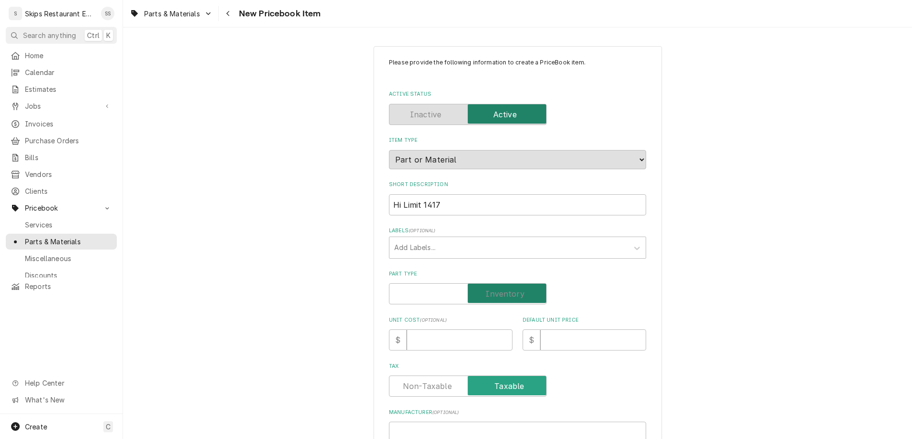
type textarea "x"
click at [540, 329] on input "Default Unit Price" at bounding box center [593, 339] width 106 height 21
type input "1"
type textarea "x"
type input "16"
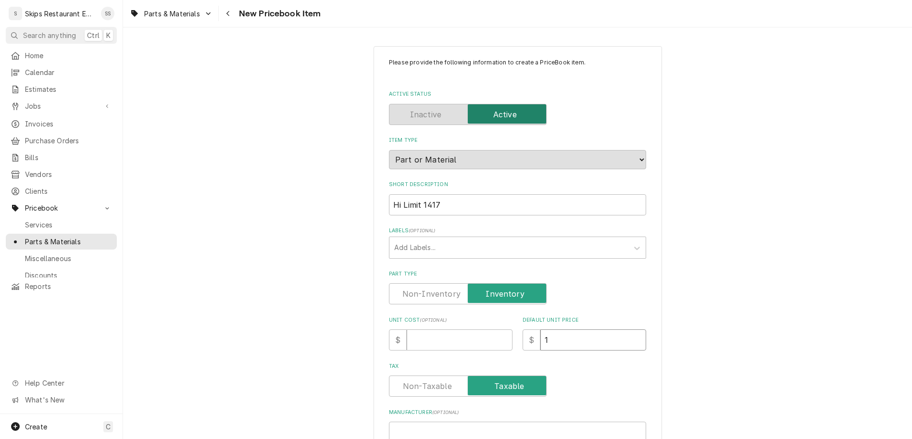
type textarea "x"
type input "162"
type textarea "x"
type input "162.9"
type textarea "x"
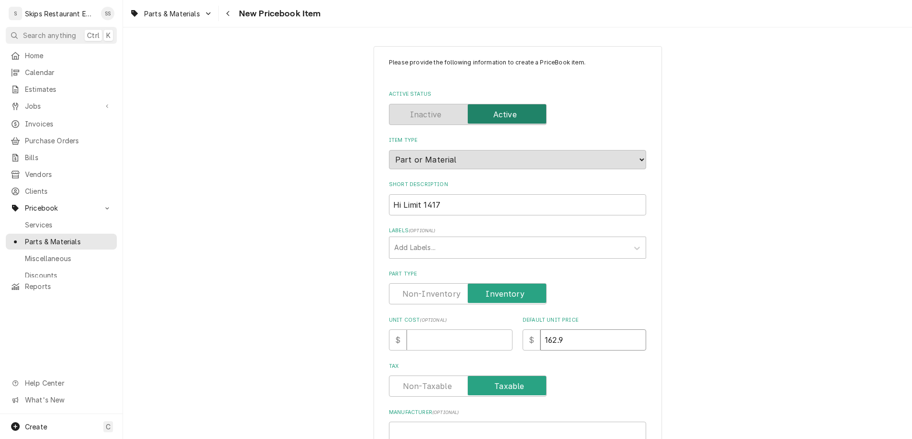
type input "162.95"
type textarea "x"
type input "162.95"
paste input "481150"
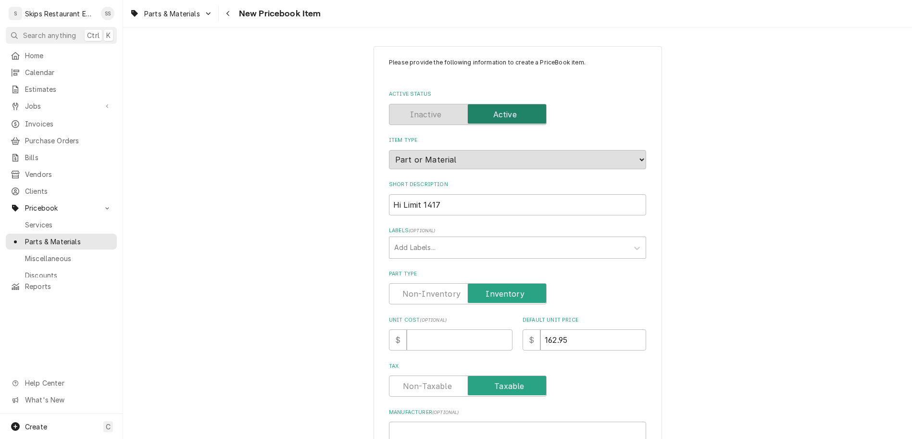
type input "481150"
type textarea "x"
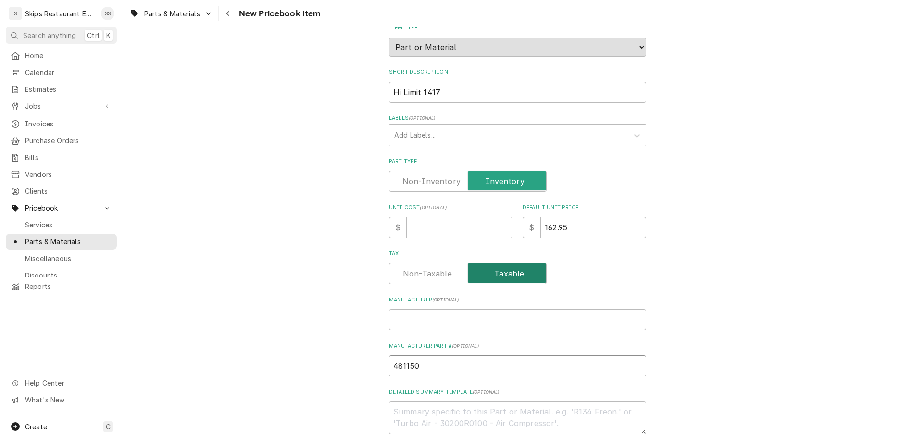
scroll to position [263, 0]
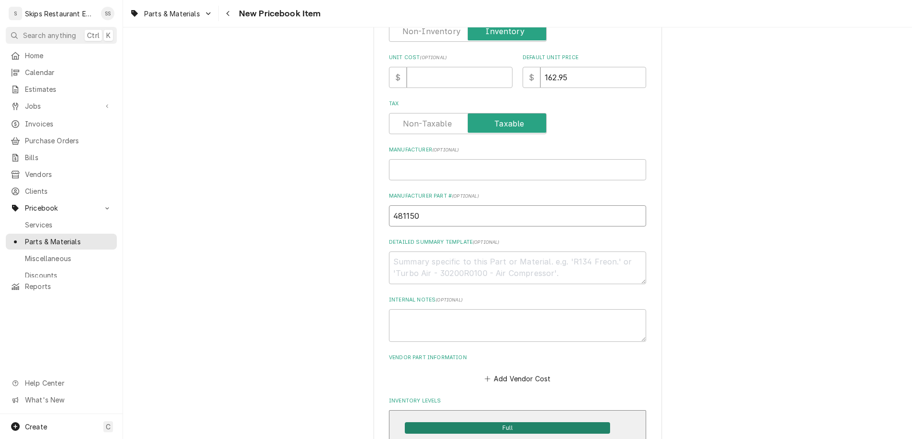
type input "481150"
click at [473, 422] on span "Full" at bounding box center [507, 428] width 205 height 12
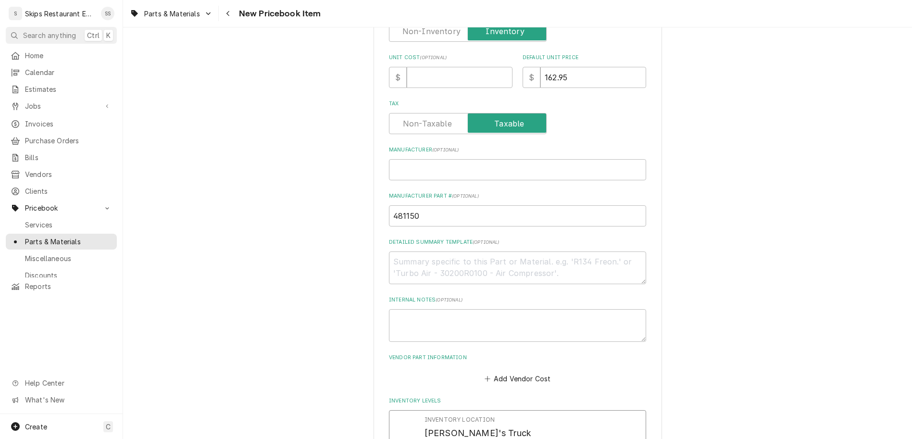
drag, startPoint x: 448, startPoint y: 309, endPoint x: 425, endPoint y: 313, distance: 23.5
type input "1"
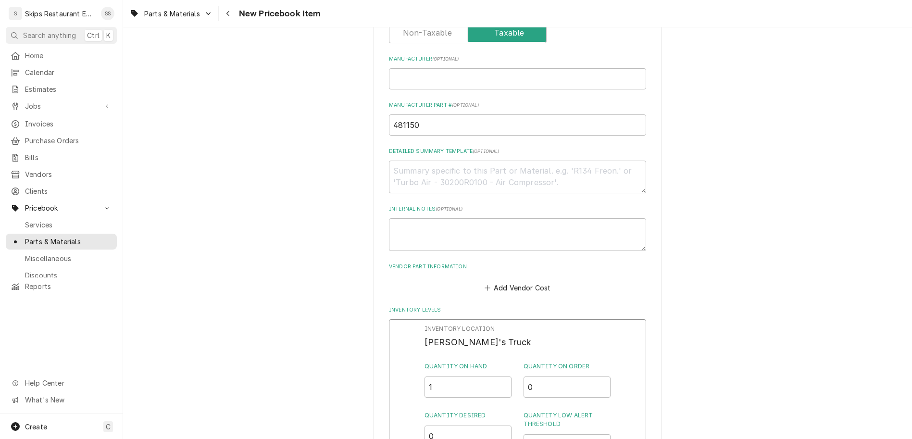
scroll to position [375, 0]
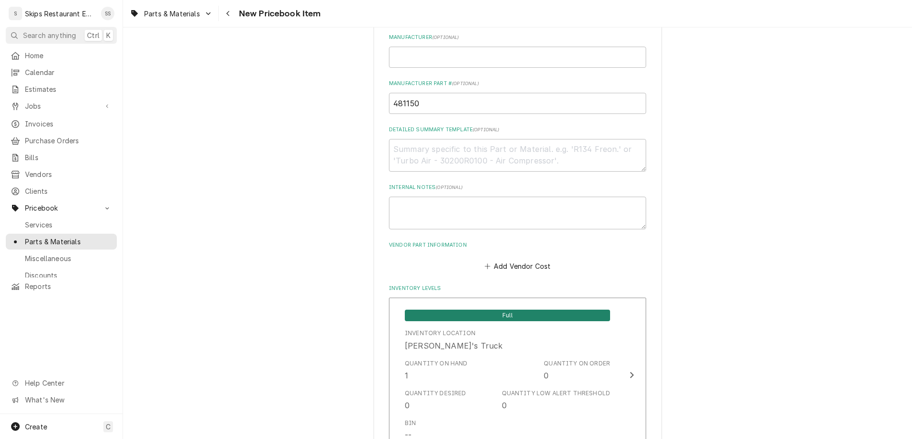
scroll to position [486, 0]
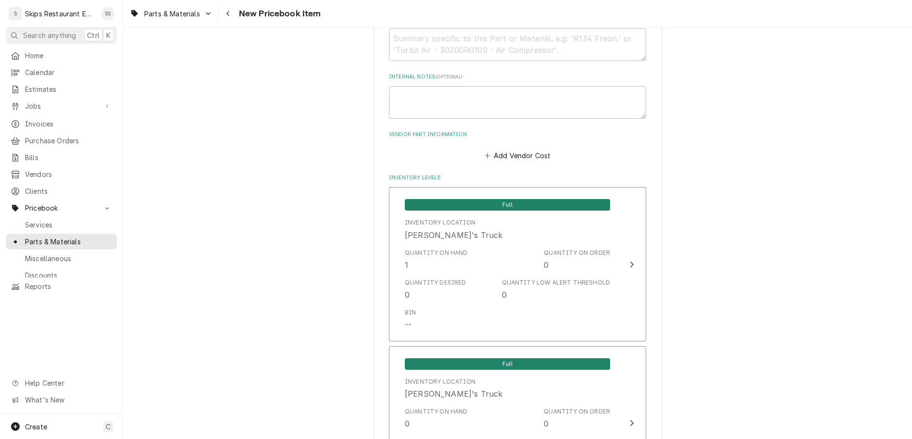
type textarea "x"
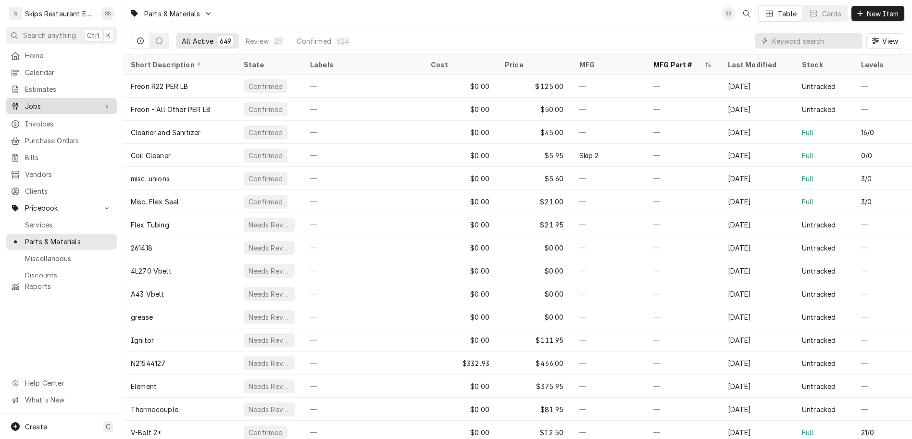
click at [25, 101] on span "Jobs" at bounding box center [61, 106] width 73 height 10
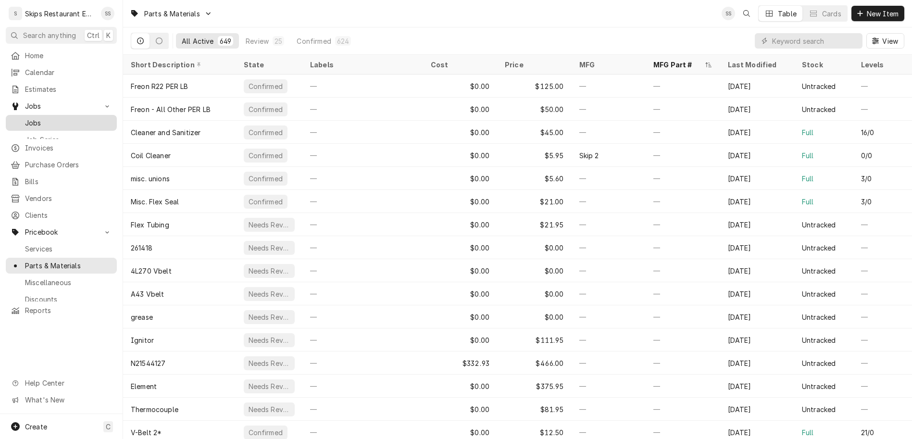
click at [25, 118] on span "Jobs" at bounding box center [68, 123] width 87 height 10
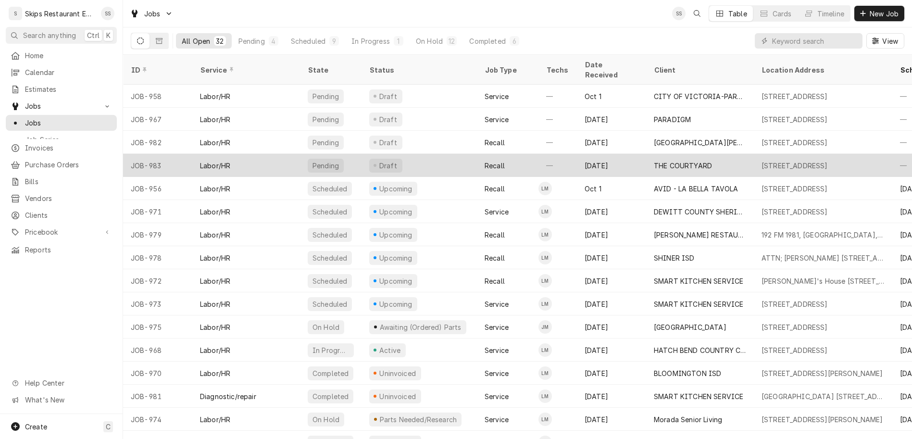
scroll to position [38, 0]
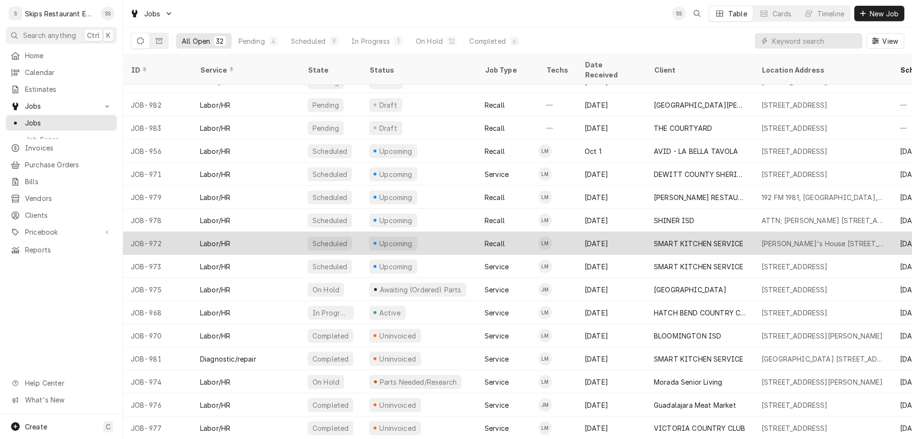
click at [649, 232] on div "SMART KITCHEN SERVICE" at bounding box center [700, 243] width 108 height 23
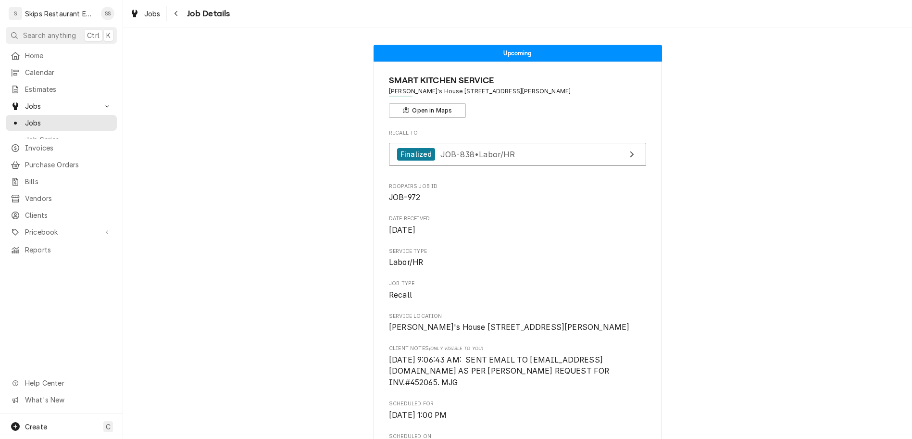
click at [26, 118] on span "Jobs" at bounding box center [68, 123] width 87 height 10
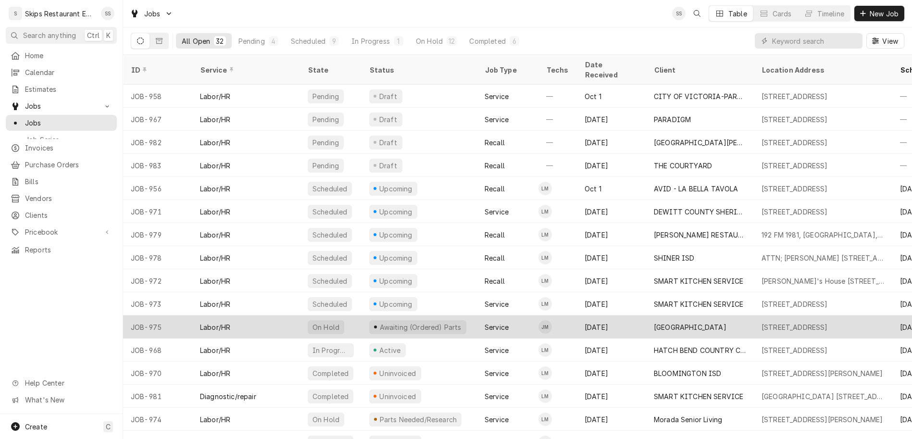
click at [673, 322] on div "[GEOGRAPHIC_DATA]" at bounding box center [690, 327] width 73 height 10
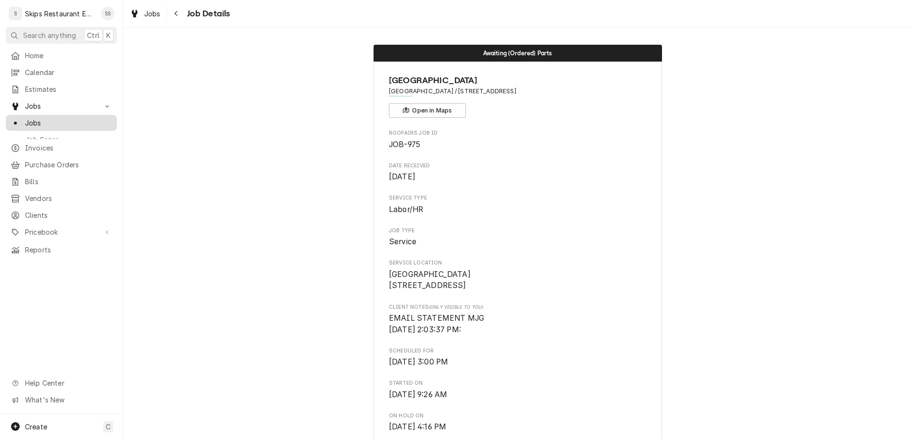
click at [25, 118] on span "Jobs" at bounding box center [68, 123] width 87 height 10
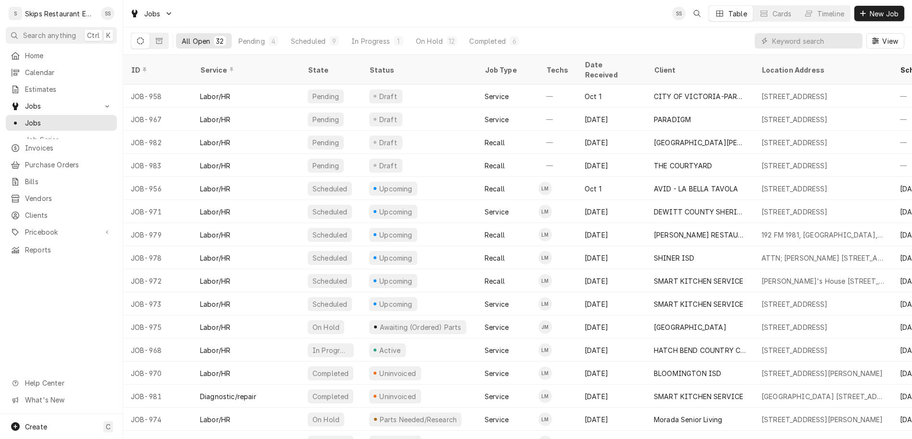
click at [131, 33] on button "Dynamic Content Wrapper" at bounding box center [140, 40] width 18 height 15
click at [156, 38] on icon "Dynamic Content Wrapper" at bounding box center [159, 41] width 7 height 7
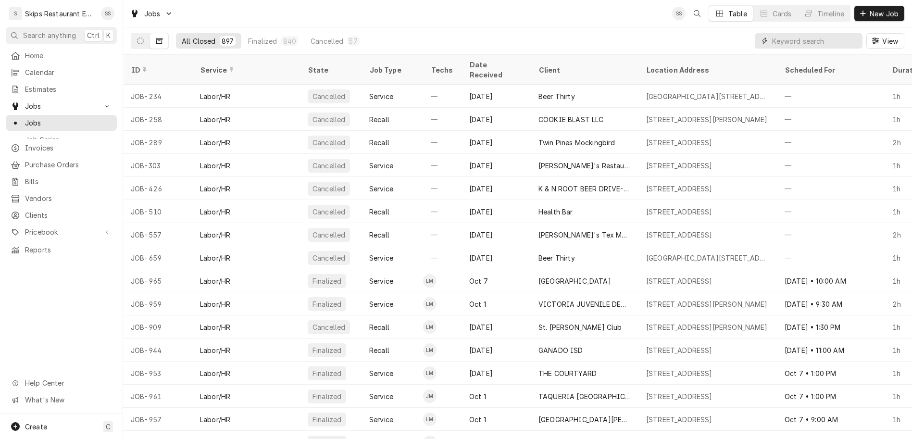
click at [835, 33] on input "Dynamic Content Wrapper" at bounding box center [815, 40] width 86 height 15
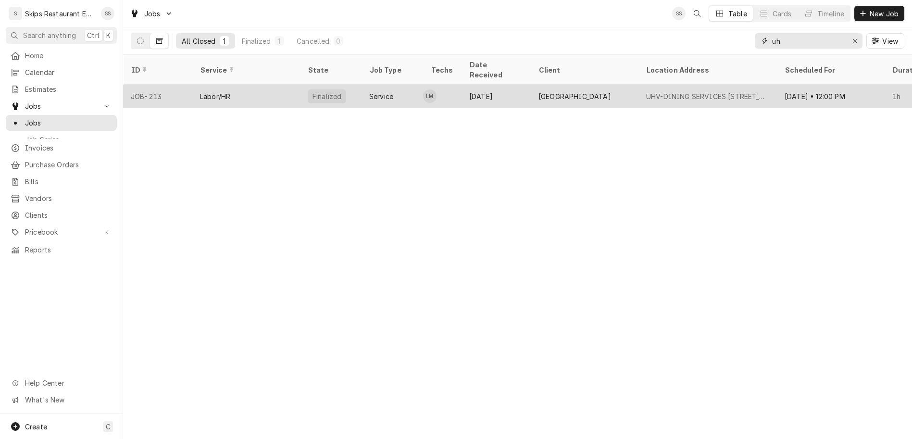
type input "uh"
click at [546, 91] on div "[GEOGRAPHIC_DATA]" at bounding box center [574, 96] width 73 height 10
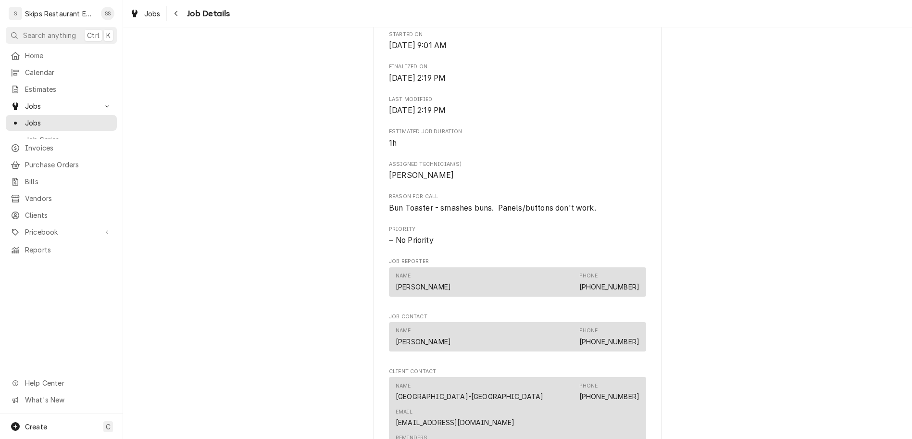
scroll to position [399, 0]
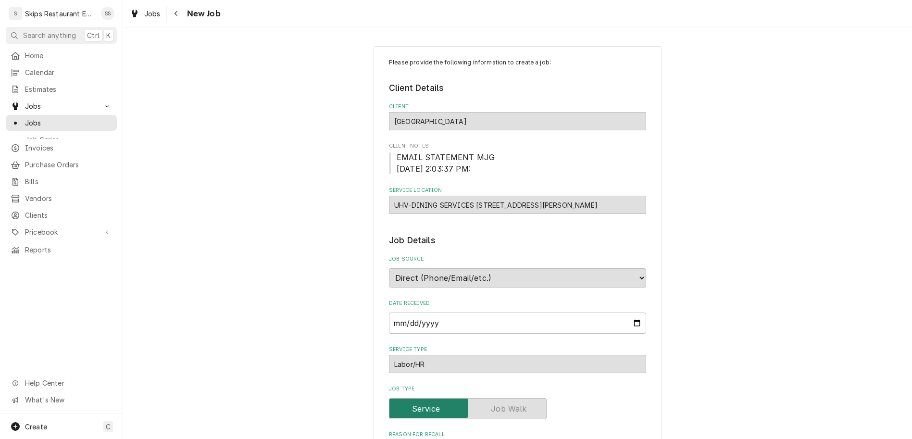
type textarea "x"
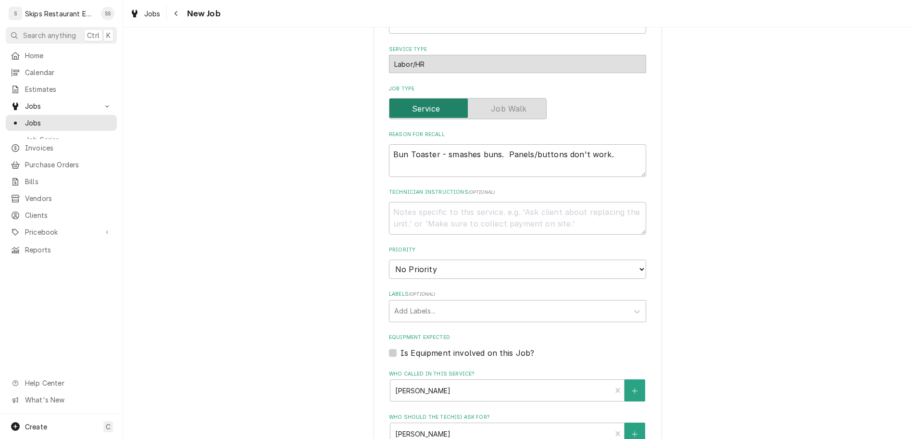
scroll to position [113, 0]
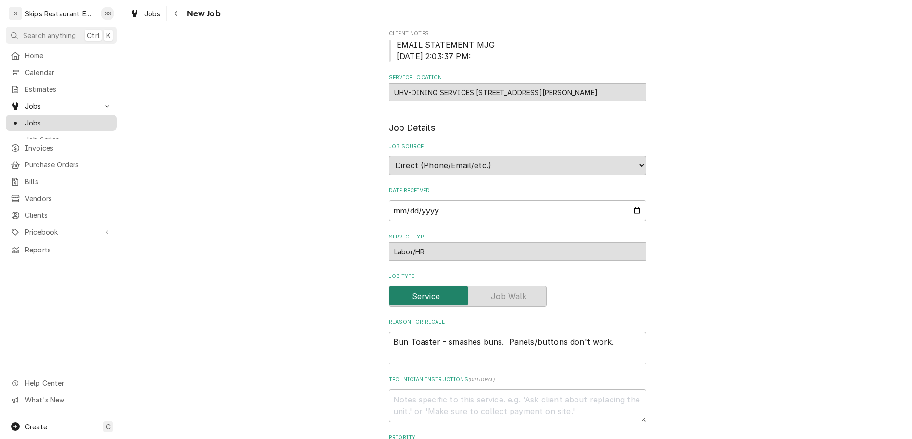
click at [25, 118] on span "Jobs" at bounding box center [68, 123] width 87 height 10
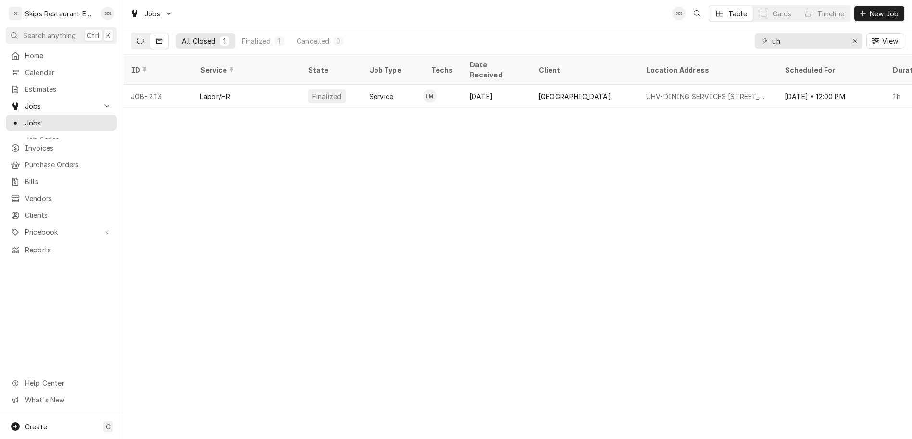
click at [137, 38] on icon "Dynamic Content Wrapper" at bounding box center [140, 41] width 7 height 7
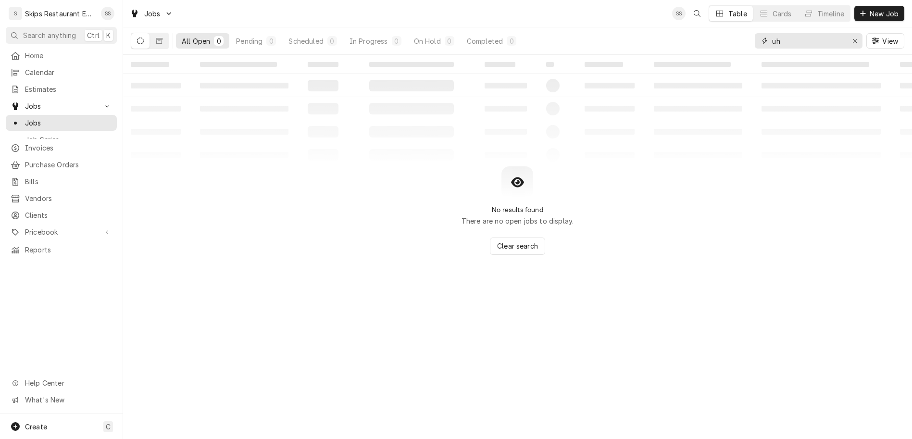
click at [819, 33] on input "uh" at bounding box center [808, 40] width 72 height 15
drag, startPoint x: 815, startPoint y: 31, endPoint x: 779, endPoint y: 34, distance: 35.7
click at [779, 34] on input "uh" at bounding box center [808, 40] width 72 height 15
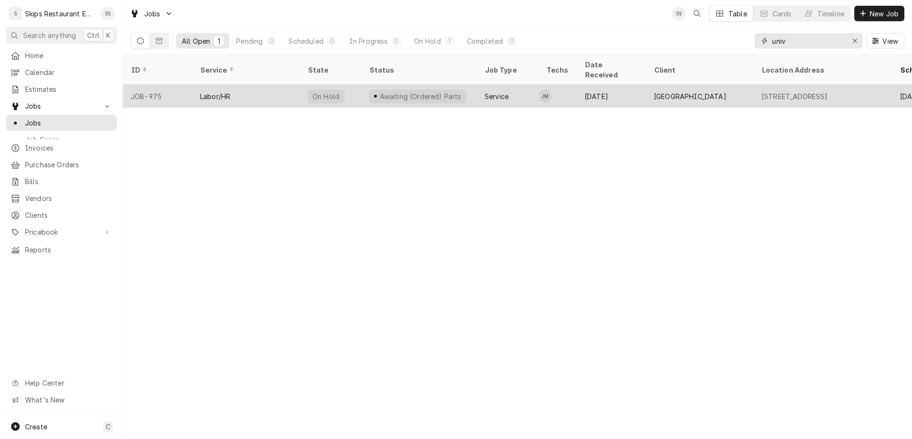
type input "univ"
click at [687, 91] on div "[GEOGRAPHIC_DATA]" at bounding box center [690, 96] width 73 height 10
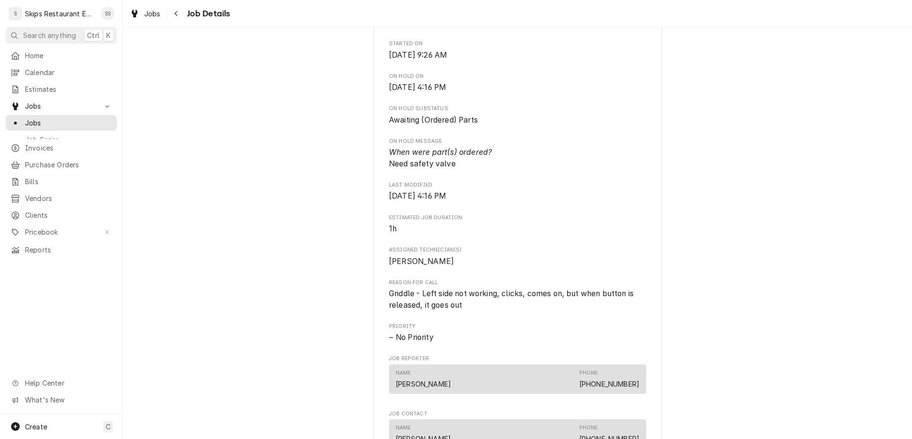
scroll to position [300, 0]
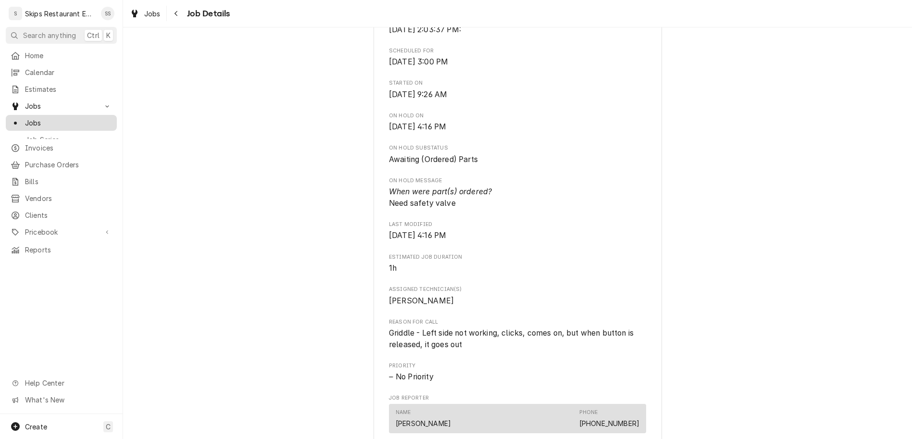
click at [25, 118] on span "Jobs" at bounding box center [68, 123] width 87 height 10
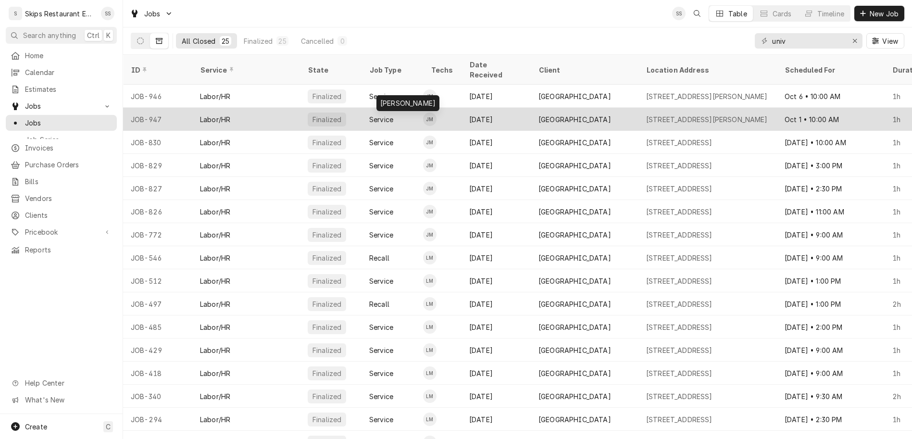
click at [423, 113] on div "Jason Marroquin's Avatar" at bounding box center [429, 119] width 13 height 13
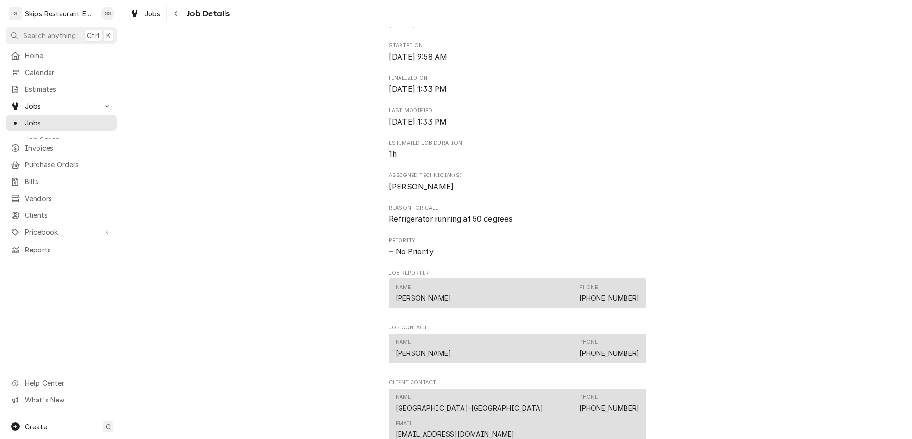
scroll to position [442, 0]
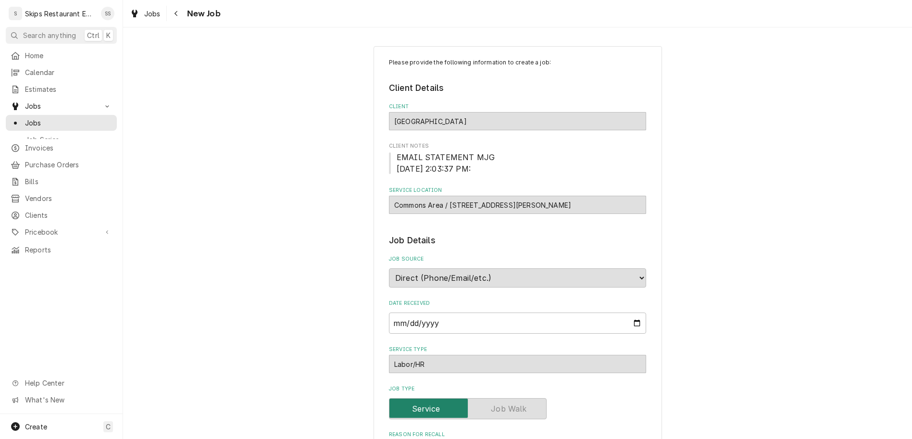
type textarea "x"
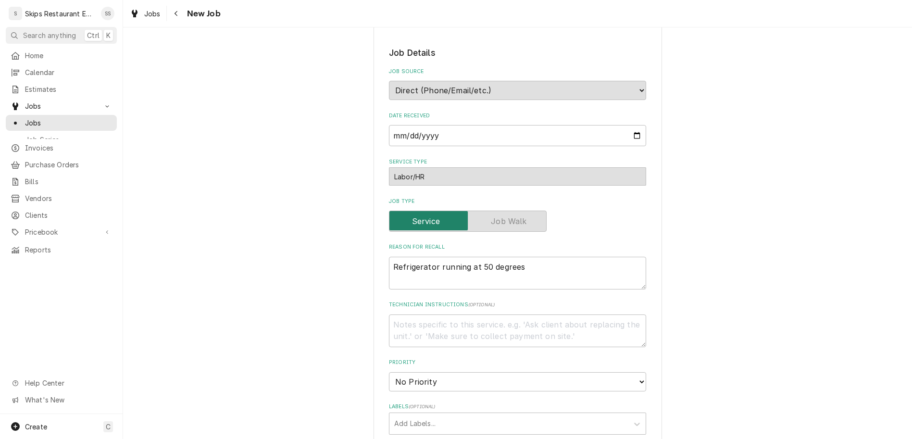
scroll to position [338, 0]
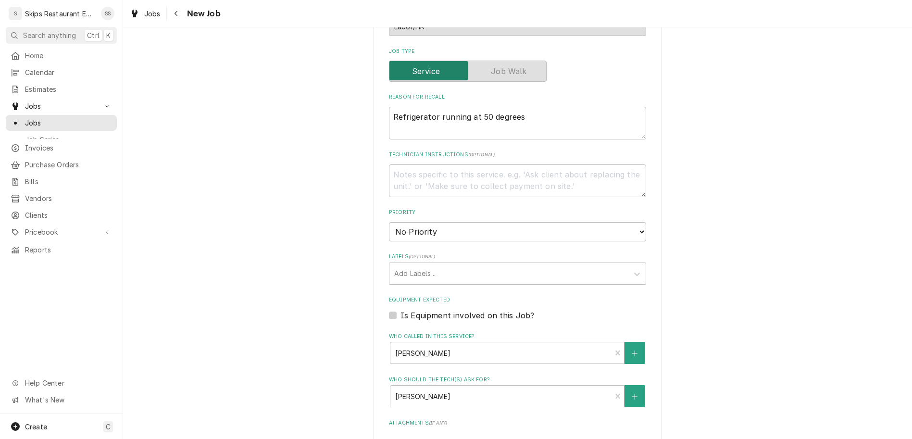
type input "2025-10-14"
type textarea "x"
select select "11:30:00"
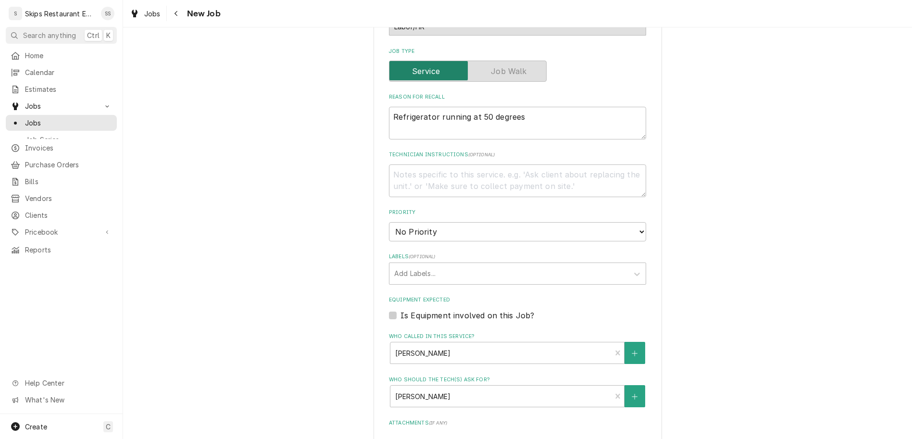
click option "11:30 AM" at bounding box center [0, 0] width 0 height 0
type textarea "x"
type input "1"
type textarea "x"
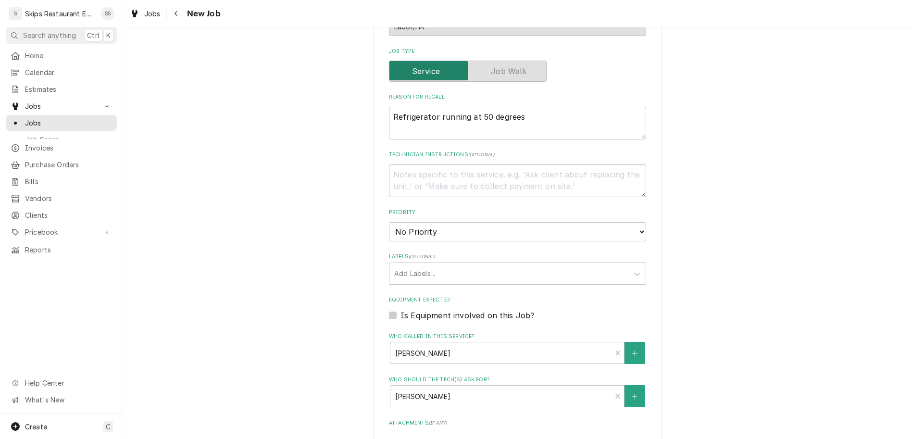
type input "1"
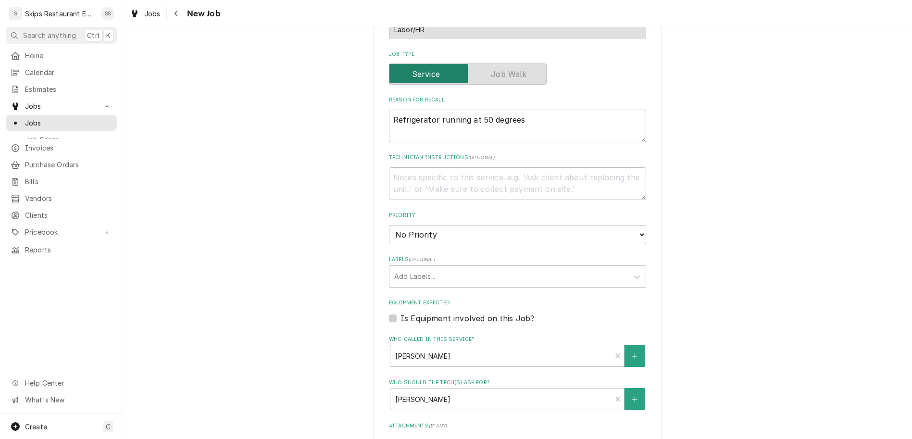
type textarea "x"
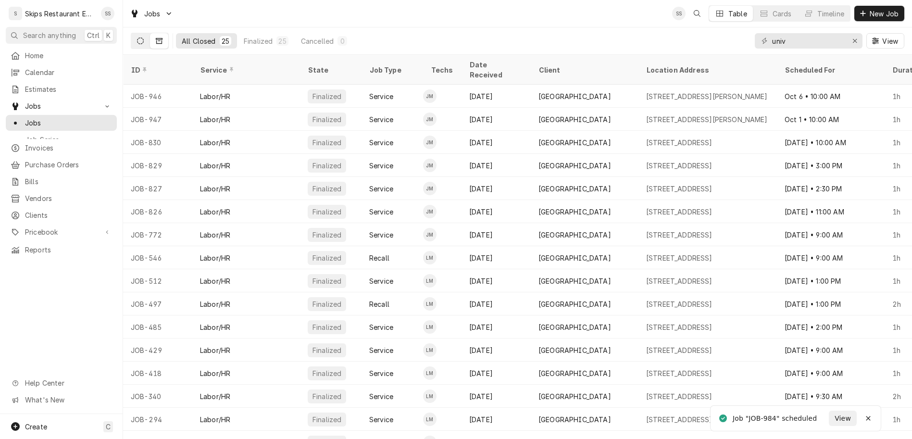
click at [131, 33] on button "Dynamic Content Wrapper" at bounding box center [140, 40] width 18 height 15
